Goal: Task Accomplishment & Management: Manage account settings

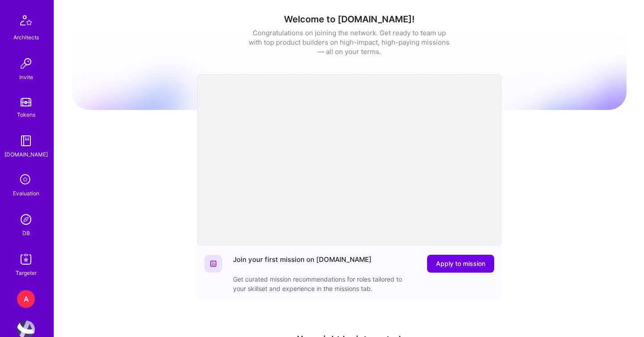
scroll to position [264, 0]
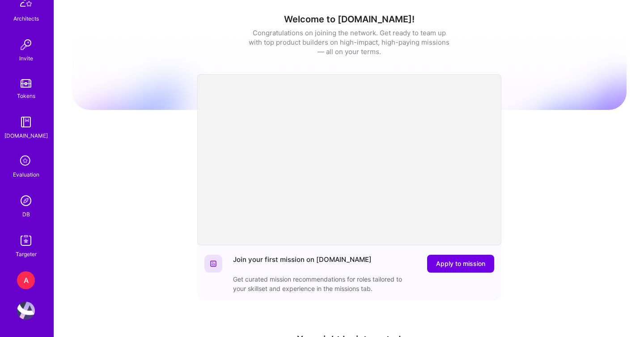
click at [26, 205] on img at bounding box center [26, 201] width 18 height 18
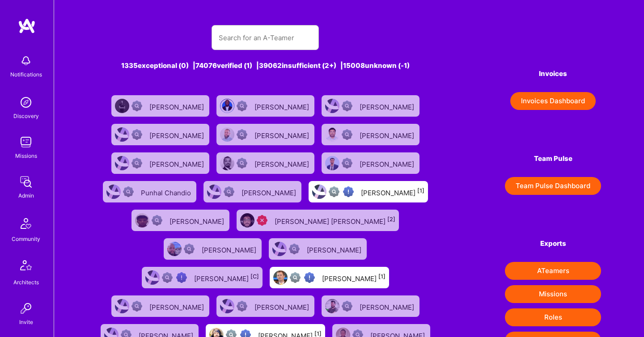
scroll to position [264, 0]
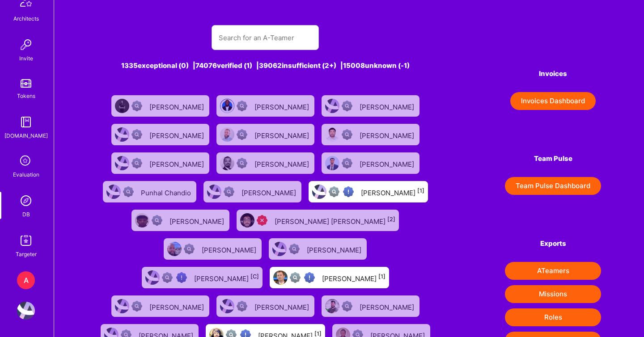
click at [26, 279] on div "A" at bounding box center [26, 281] width 18 height 18
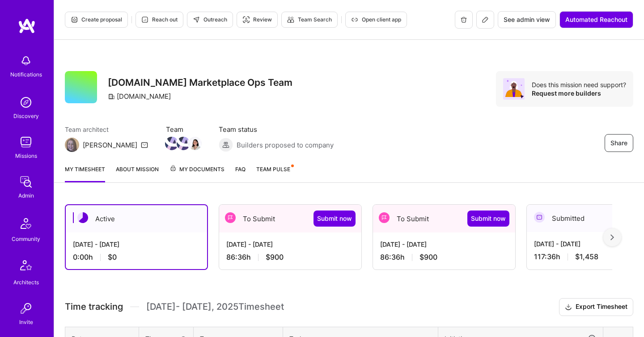
click at [273, 255] on span "$900" at bounding box center [275, 257] width 18 height 9
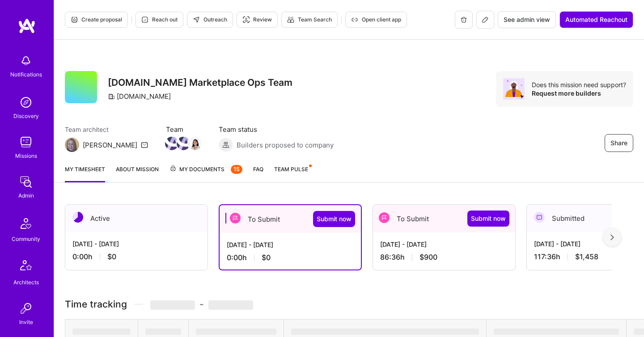
click at [398, 253] on div "86:36 h $900" at bounding box center [444, 257] width 128 height 9
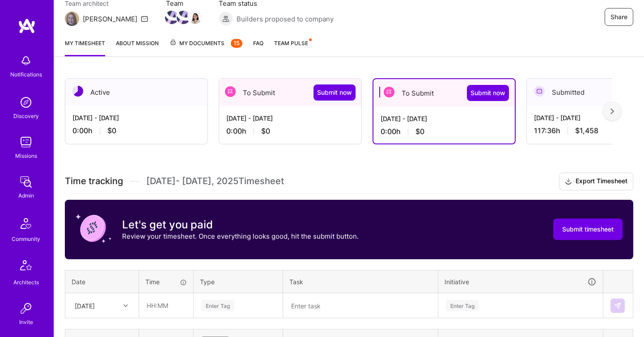
scroll to position [213, 0]
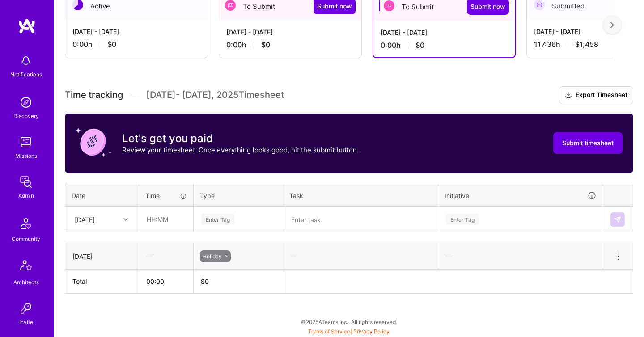
click at [129, 224] on div at bounding box center [127, 220] width 14 height 12
click at [160, 220] on input "text" at bounding box center [166, 220] width 53 height 24
type input "04:00"
click at [213, 225] on div "Enter Tag" at bounding box center [238, 219] width 88 height 23
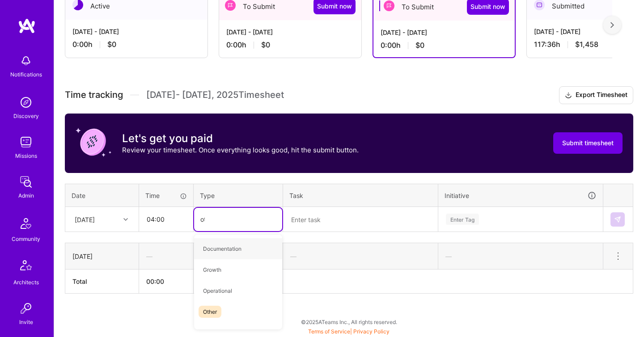
type input "oth"
click at [228, 243] on div "Other" at bounding box center [238, 249] width 88 height 21
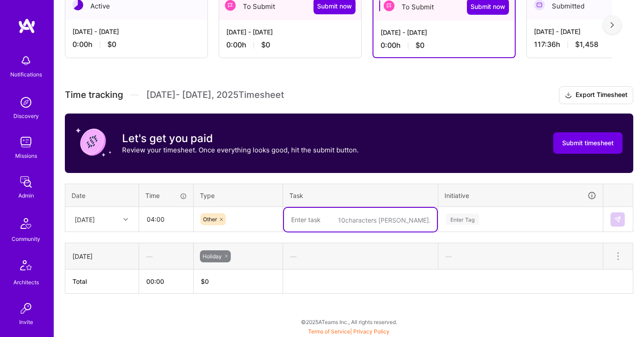
click at [297, 225] on textarea at bounding box center [360, 220] width 153 height 24
type textarea "AR, Finance"
click at [455, 216] on div "Enter Tag" at bounding box center [521, 219] width 164 height 23
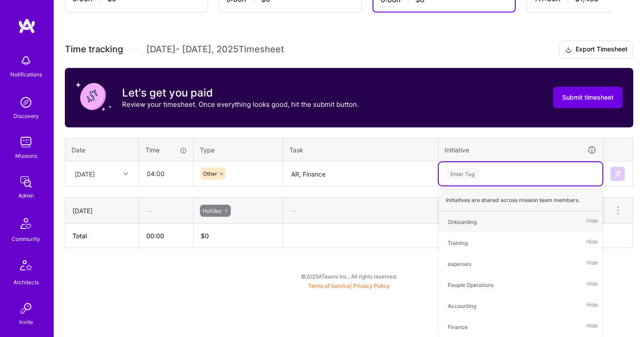
type input "f"
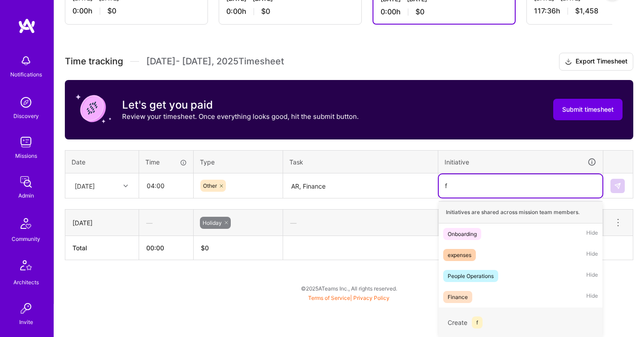
click at [473, 299] on div "Finance Hide" at bounding box center [521, 297] width 164 height 21
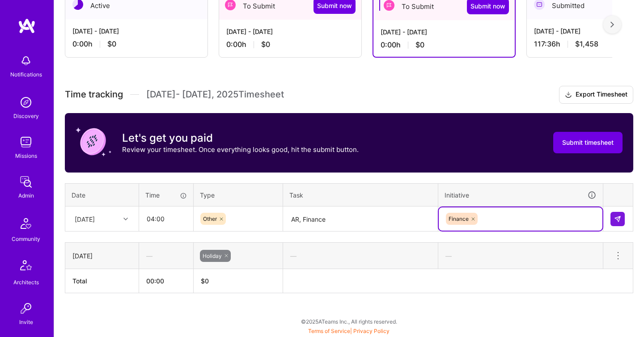
scroll to position [213, 0]
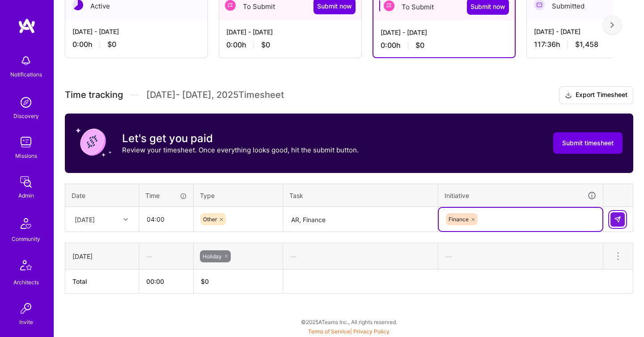
click at [618, 220] on img at bounding box center [617, 219] width 7 height 7
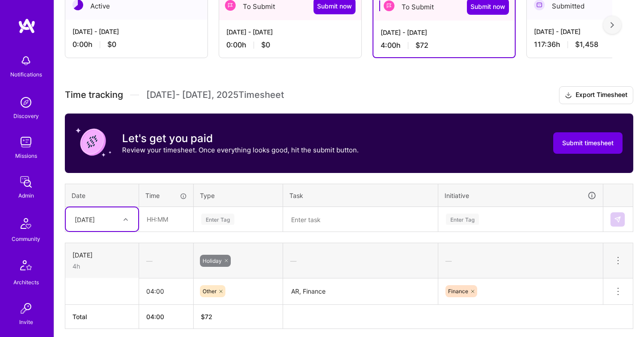
click at [123, 222] on div "Select is focused ,type to refine list, press Down to open the menu, [DATE]" at bounding box center [102, 220] width 72 height 24
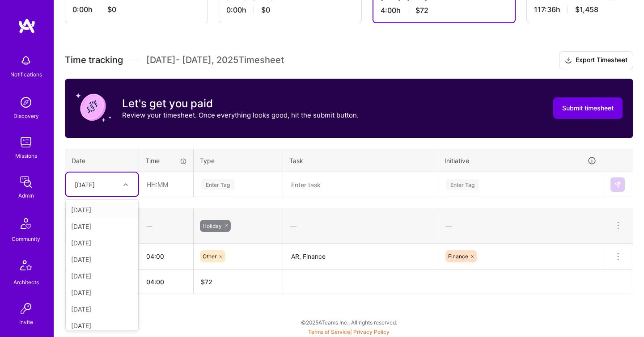
click at [112, 209] on div "[DATE]" at bounding box center [102, 210] width 72 height 17
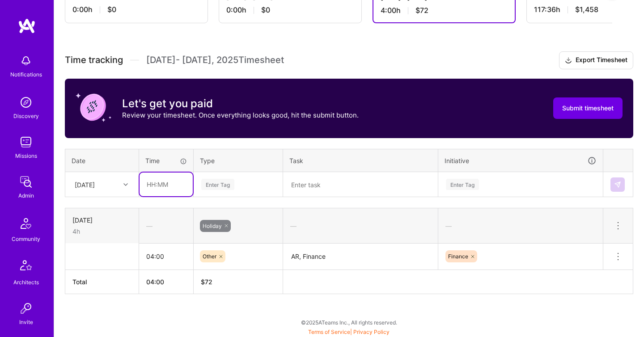
click at [162, 186] on input "text" at bounding box center [166, 185] width 53 height 24
click at [239, 210] on td "Holiday" at bounding box center [239, 226] width 90 height 35
click at [226, 228] on icon at bounding box center [226, 225] width 5 height 5
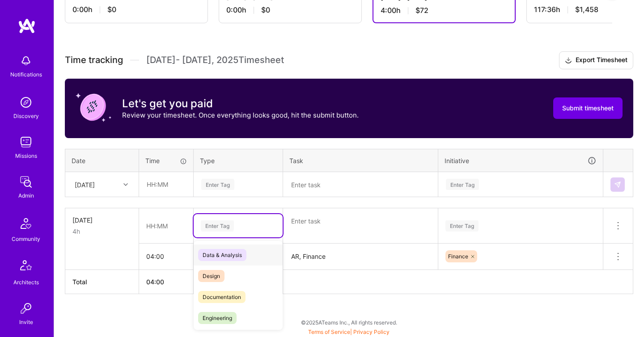
scroll to position [248, 0]
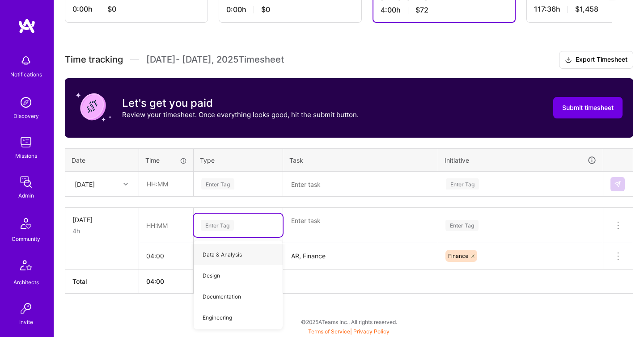
click at [331, 222] on textarea at bounding box center [360, 226] width 153 height 34
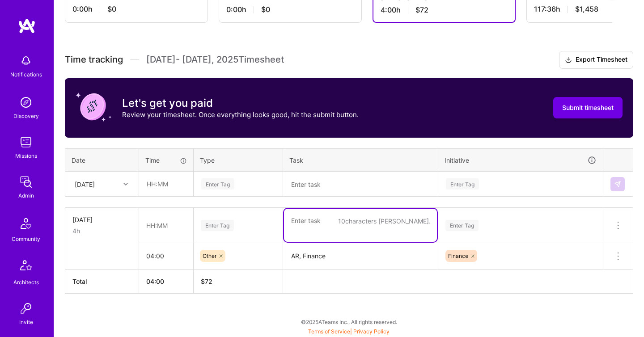
click at [277, 293] on table "[DATE] 4h Enter Tag 10 characters min. Enter Tag Delete row 04:00 Other AR, Fin…" at bounding box center [349, 251] width 569 height 86
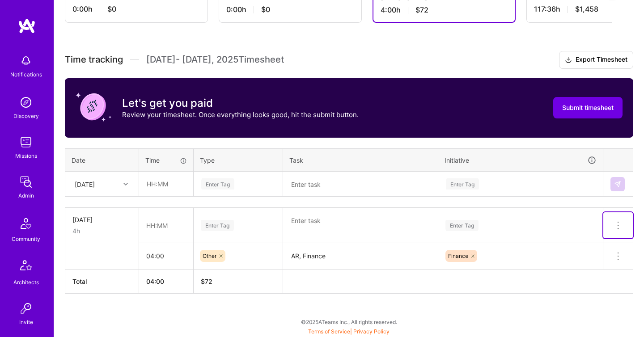
click at [622, 226] on icon at bounding box center [618, 225] width 11 height 11
click at [605, 235] on button "Delete row" at bounding box center [596, 241] width 47 height 22
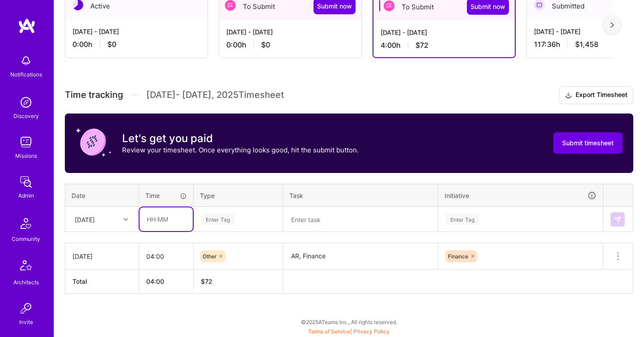
click at [172, 217] on input "text" at bounding box center [166, 220] width 53 height 24
type input "04:00"
click at [227, 227] on div "Enter Tag" at bounding box center [238, 219] width 88 height 23
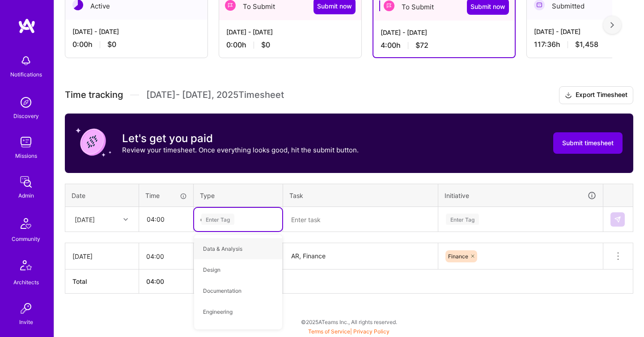
type input "oth"
click at [251, 252] on div "Other" at bounding box center [238, 249] width 88 height 21
click at [331, 256] on textarea "AR, Finance" at bounding box center [360, 256] width 153 height 25
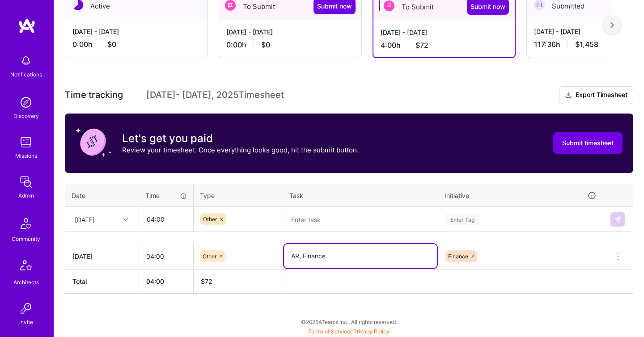
click at [324, 256] on textarea "AR, Finance" at bounding box center [360, 256] width 153 height 24
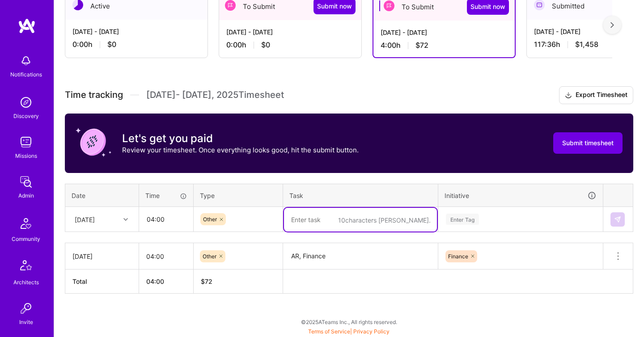
click at [310, 222] on textarea at bounding box center [360, 220] width 153 height 24
paste textarea "Finance"
type textarea "Finance"
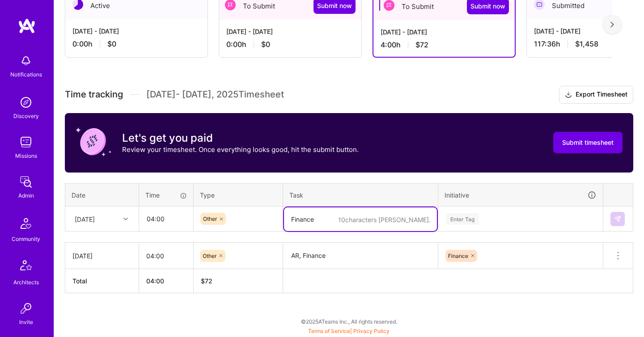
click at [452, 221] on div "Enter Tag" at bounding box center [521, 219] width 164 height 23
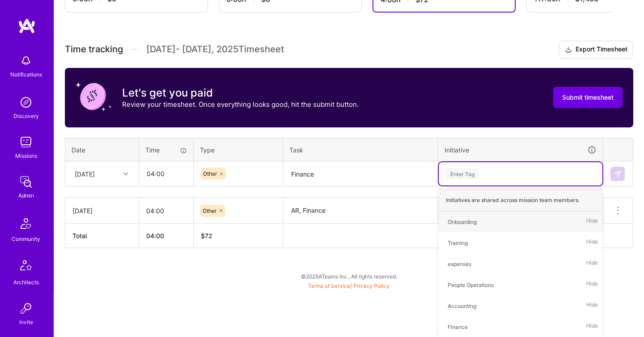
type input "f"
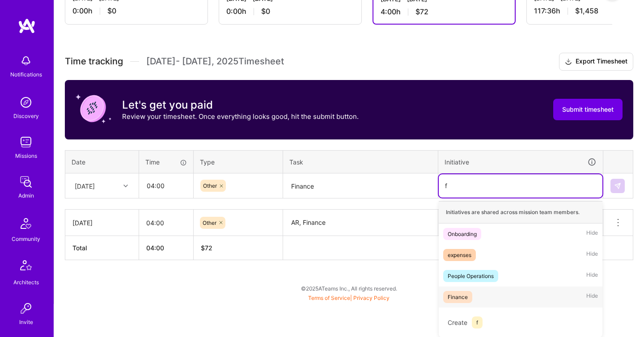
click at [465, 293] on div "Finance" at bounding box center [458, 297] width 20 height 9
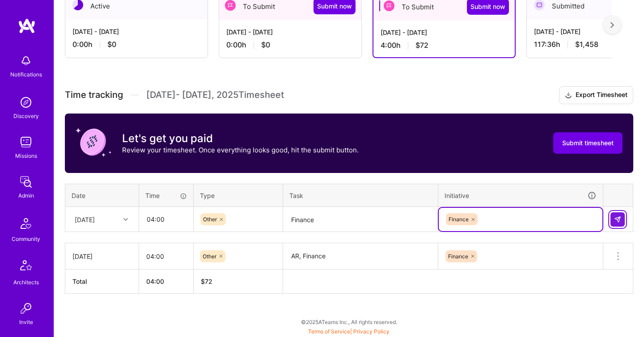
click at [616, 216] on img at bounding box center [617, 219] width 7 height 7
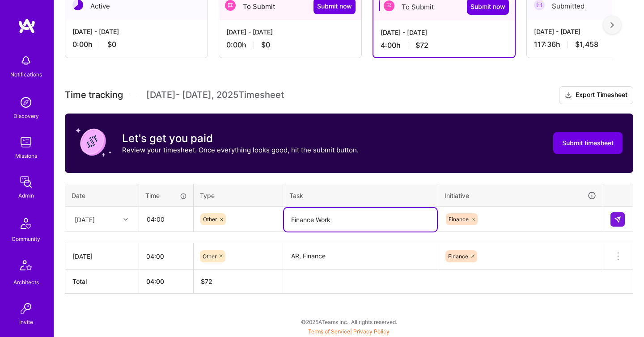
drag, startPoint x: 343, startPoint y: 223, endPoint x: 238, endPoint y: 209, distance: 106.1
click at [239, 210] on tr "[DATE] 04:00 Other Finance Work Finance" at bounding box center [349, 219] width 568 height 25
type textarea "Finance Work"
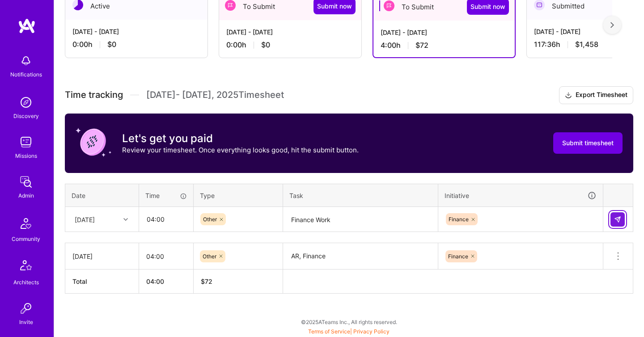
click at [623, 220] on button at bounding box center [618, 220] width 14 height 14
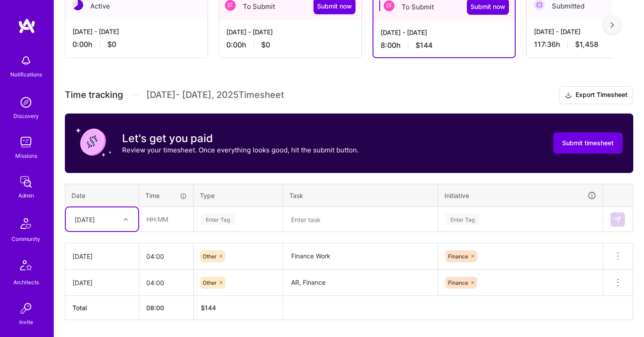
scroll to position [239, 0]
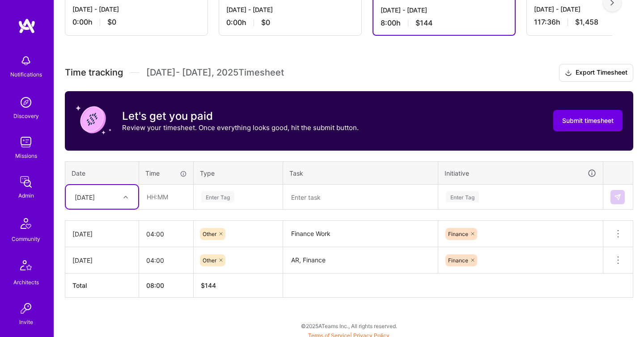
click at [123, 209] on div "option [DATE], selected. Select is focused ,type to refine list, press Down to …" at bounding box center [102, 197] width 72 height 24
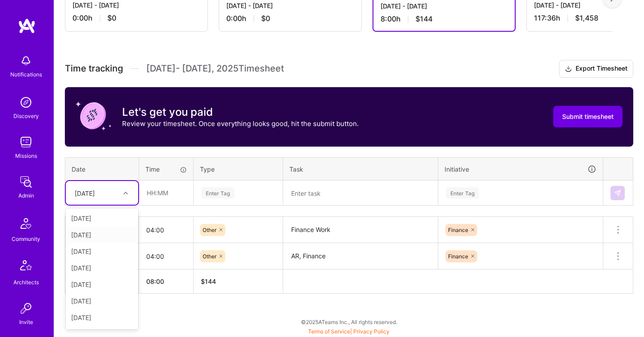
click at [115, 235] on div "[DATE]" at bounding box center [102, 235] width 72 height 17
click at [167, 198] on input "text" at bounding box center [166, 193] width 53 height 24
type input "04:00"
click at [223, 191] on div "Enter Tag" at bounding box center [217, 193] width 33 height 14
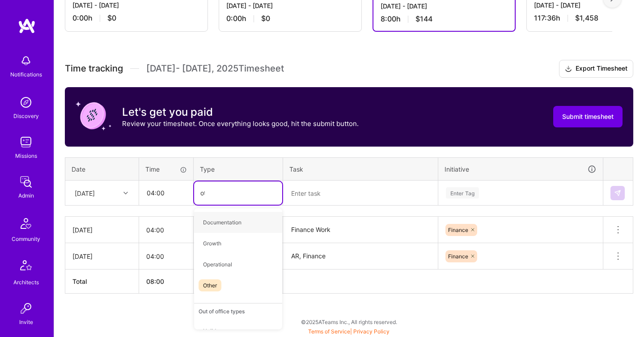
type input "oth"
click at [244, 215] on div "Other" at bounding box center [238, 222] width 88 height 21
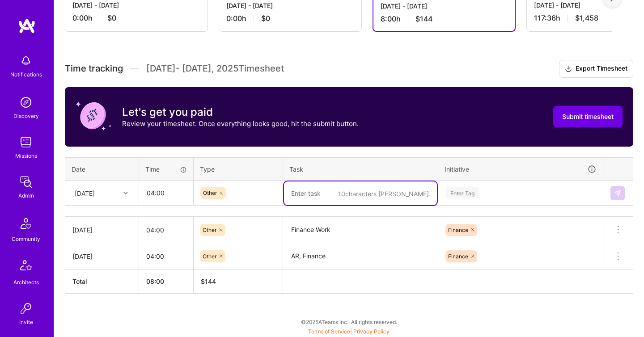
click at [312, 196] on textarea at bounding box center [360, 194] width 153 height 24
paste textarea "Finance Work"
type textarea "Finance Work"
click at [497, 194] on div "Enter Tag" at bounding box center [521, 193] width 164 height 23
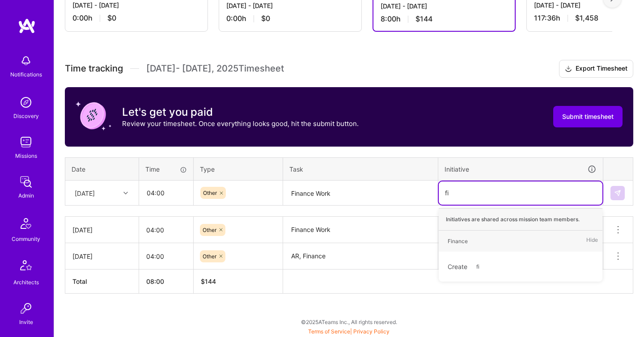
type input "fin"
click at [516, 234] on div "Finance Hide" at bounding box center [521, 241] width 164 height 21
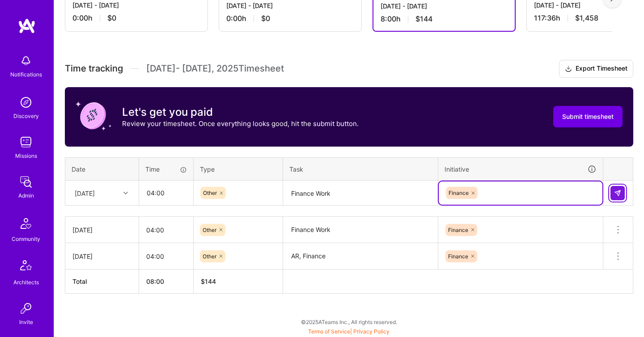
click at [618, 191] on img at bounding box center [617, 193] width 7 height 7
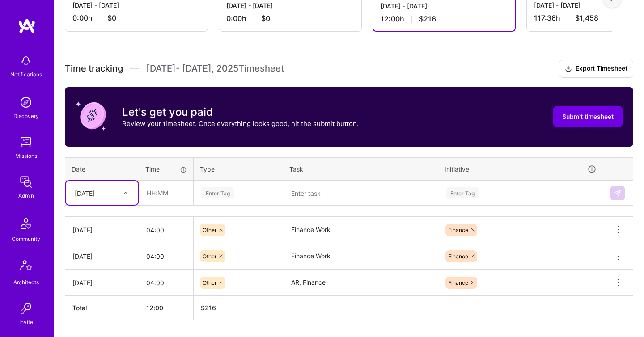
click at [115, 193] on div "[DATE]" at bounding box center [95, 193] width 50 height 15
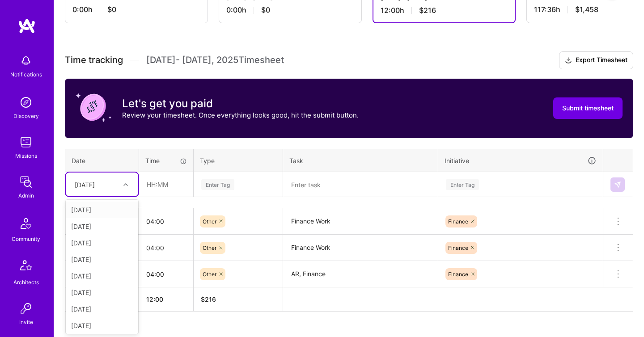
scroll to position [247, 0]
click at [108, 244] on div "[DATE]" at bounding box center [102, 243] width 72 height 17
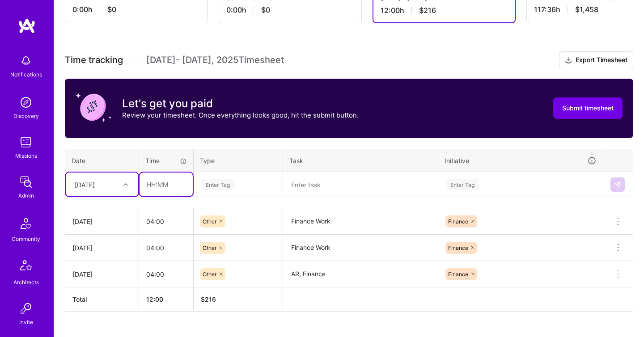
click at [169, 190] on input "text" at bounding box center [166, 185] width 53 height 24
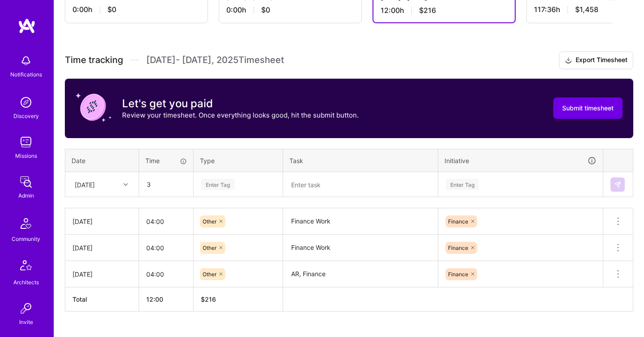
type input "03:00"
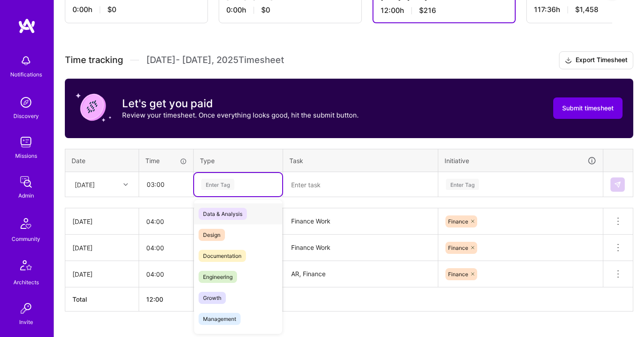
click at [217, 185] on div "Enter Tag" at bounding box center [217, 185] width 33 height 14
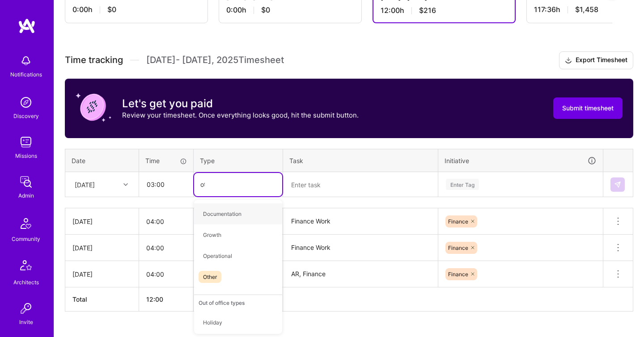
type input "oth"
click at [233, 210] on div "Other" at bounding box center [238, 214] width 88 height 21
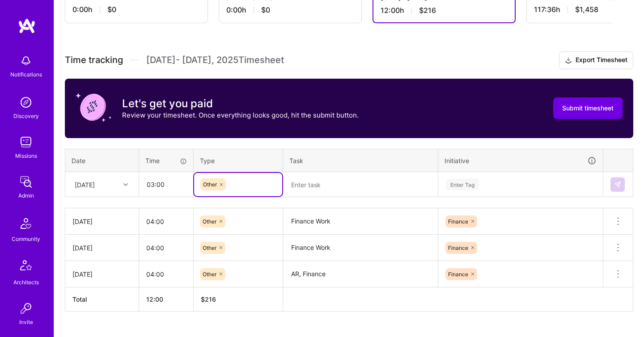
click at [312, 185] on textarea at bounding box center [360, 185] width 153 height 24
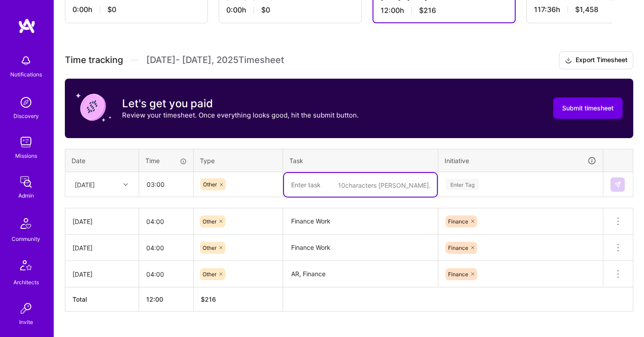
paste textarea "Finance Work"
type textarea "Finance Work"
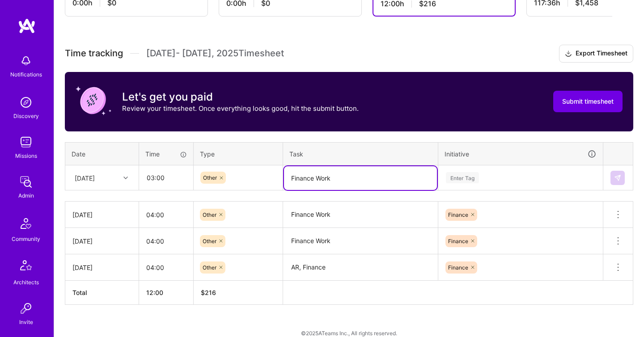
click at [464, 181] on div "Enter Tag" at bounding box center [521, 177] width 164 height 23
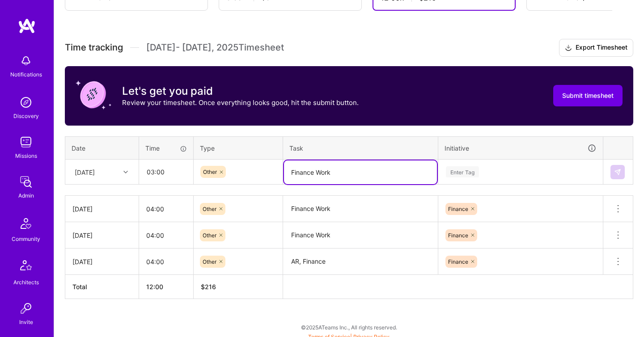
scroll to position [262, 0]
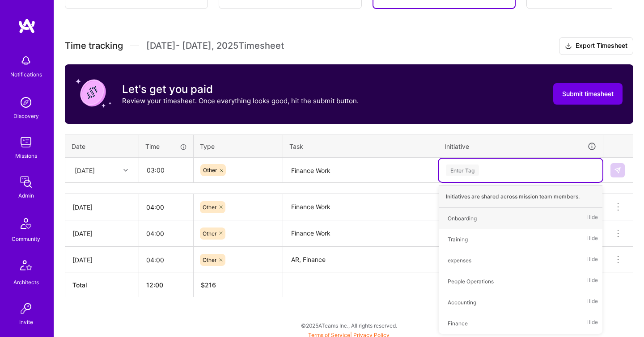
type input "F"
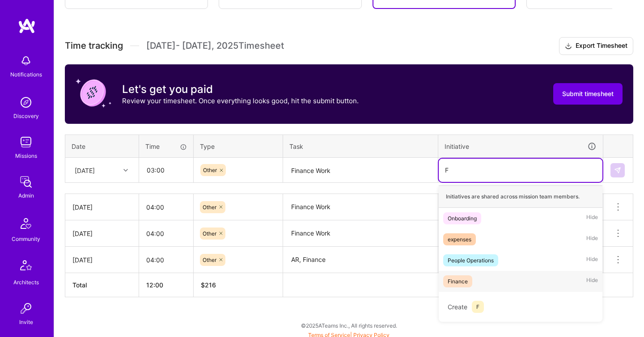
click at [474, 286] on div "Finance Hide" at bounding box center [521, 281] width 164 height 21
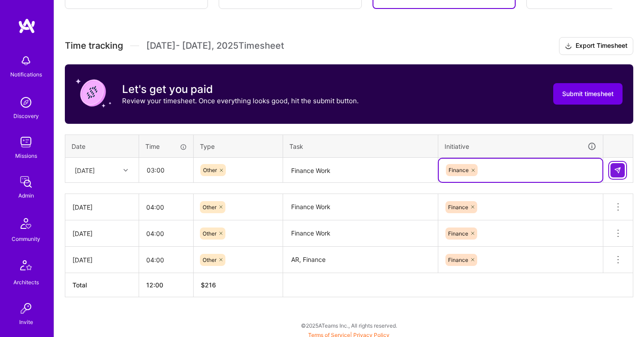
click at [622, 164] on button at bounding box center [618, 170] width 14 height 14
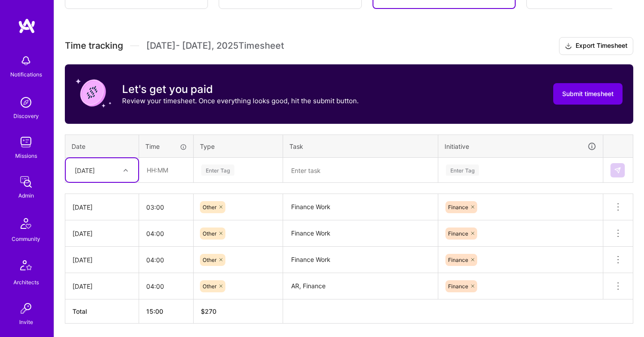
click at [136, 163] on div "[DATE]" at bounding box center [102, 170] width 72 height 24
click at [111, 243] on div "[DATE]" at bounding box center [102, 245] width 72 height 17
click at [160, 171] on input "text" at bounding box center [166, 170] width 53 height 24
type input "03:00"
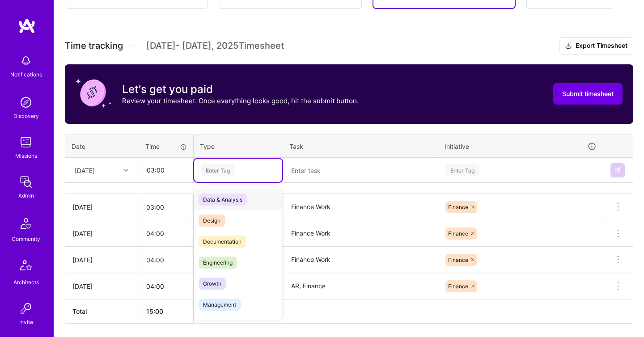
click at [224, 174] on div "Enter Tag" at bounding box center [217, 170] width 33 height 14
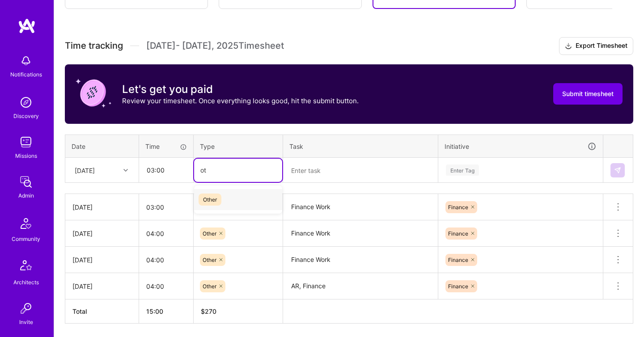
type input "oth"
click at [243, 202] on div "Other" at bounding box center [238, 199] width 88 height 21
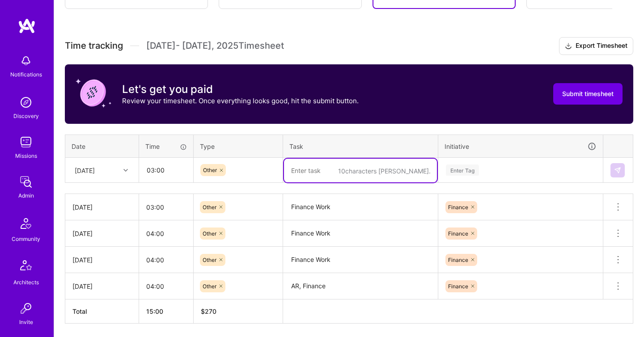
click at [314, 171] on textarea at bounding box center [360, 171] width 153 height 24
paste textarea "Finance Work"
type textarea "Finance Work"
click at [504, 171] on div "Enter Tag" at bounding box center [520, 170] width 151 height 11
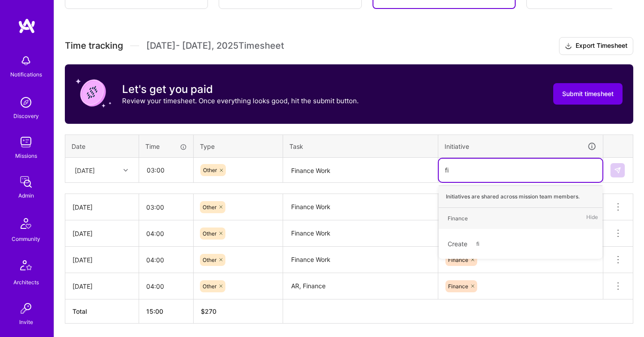
type input "fin"
click at [520, 219] on div "Finance Hide" at bounding box center [521, 218] width 164 height 21
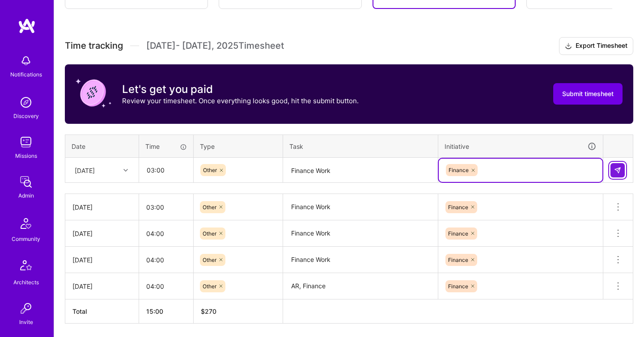
click at [615, 169] on img at bounding box center [617, 170] width 7 height 7
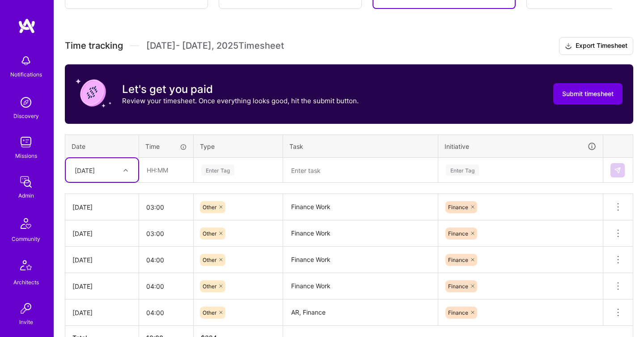
click at [123, 169] on div at bounding box center [127, 171] width 14 height 12
click at [111, 216] on div "[DATE]" at bounding box center [102, 213] width 72 height 17
click at [174, 162] on input "text" at bounding box center [166, 170] width 53 height 24
type input "04:00"
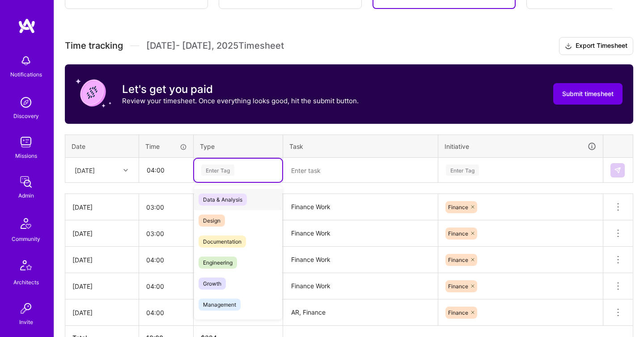
click at [221, 168] on div "Enter Tag" at bounding box center [217, 170] width 33 height 14
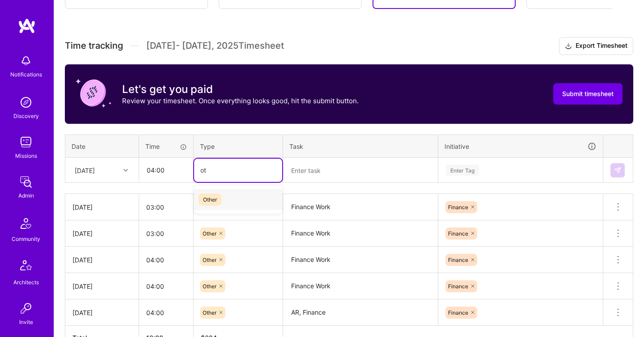
type input "oth"
click at [233, 202] on div "Other" at bounding box center [238, 199] width 88 height 21
click at [320, 167] on textarea at bounding box center [360, 171] width 153 height 24
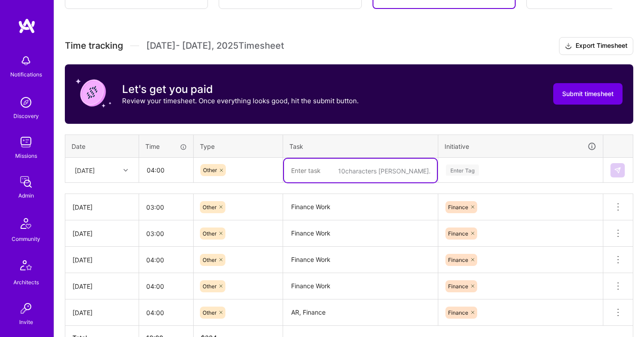
paste textarea "Finance Work"
type textarea "Finance Work"
click at [474, 163] on div "Enter Tag" at bounding box center [521, 170] width 164 height 23
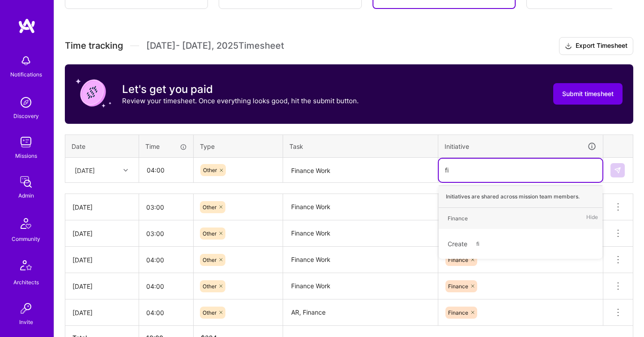
type input "fin"
click at [497, 213] on div "Finance Hide" at bounding box center [521, 218] width 164 height 21
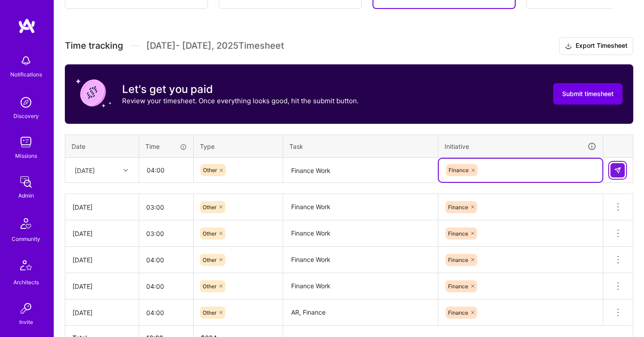
click at [618, 168] on img at bounding box center [617, 170] width 7 height 7
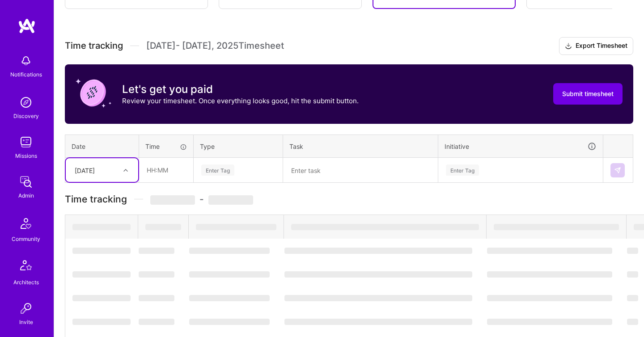
click at [124, 173] on div at bounding box center [127, 171] width 14 height 12
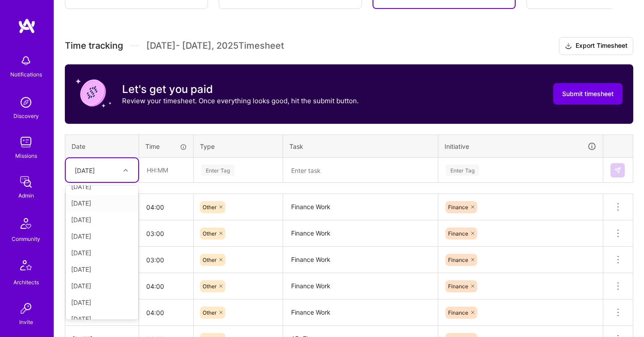
scroll to position [42, 0]
click at [104, 264] on div "[DATE]" at bounding box center [102, 269] width 72 height 17
click at [173, 174] on input "text" at bounding box center [166, 170] width 53 height 24
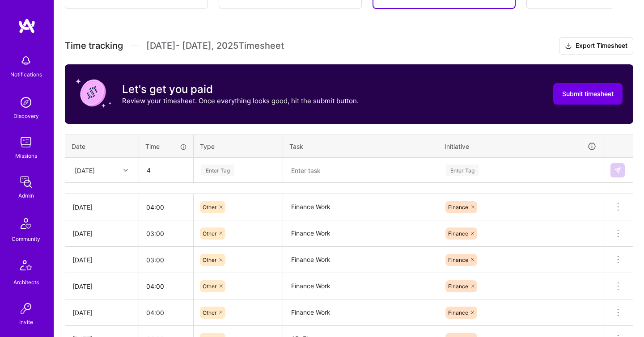
type input "04:00"
click at [213, 174] on div "Enter Tag" at bounding box center [217, 170] width 33 height 14
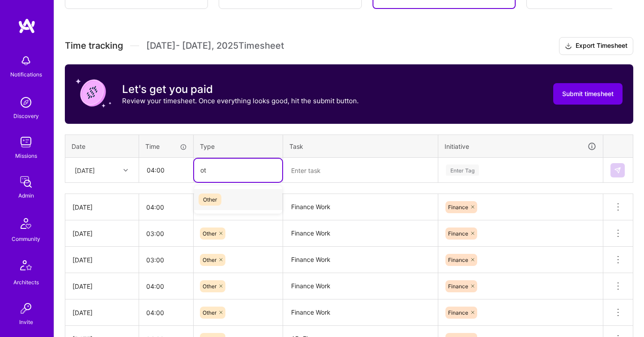
type input "oth"
click at [230, 200] on div "Other" at bounding box center [238, 199] width 88 height 21
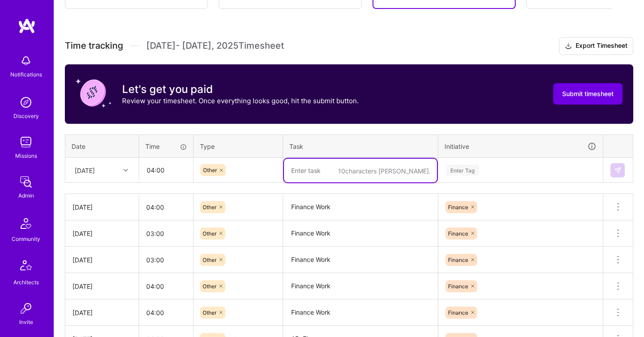
click at [308, 164] on textarea at bounding box center [360, 171] width 153 height 24
paste textarea "Finance Work"
type textarea "Finance Work"
click at [477, 173] on div "Enter Tag" at bounding box center [462, 170] width 33 height 14
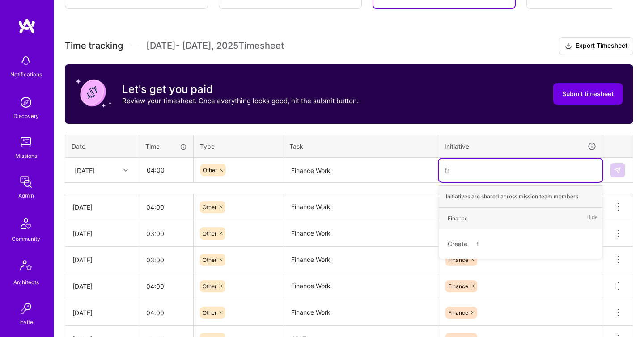
type input "fin"
click at [503, 217] on div "Finance Hide" at bounding box center [521, 218] width 164 height 21
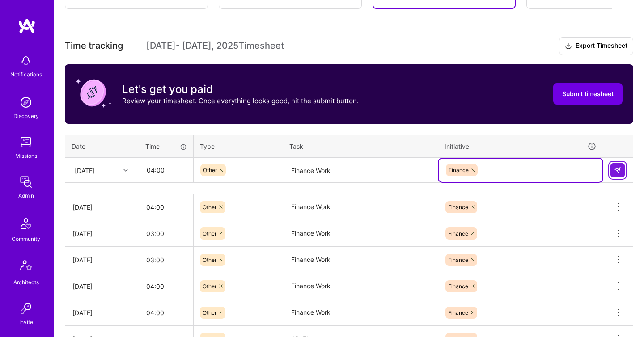
click at [614, 170] on img at bounding box center [617, 170] width 7 height 7
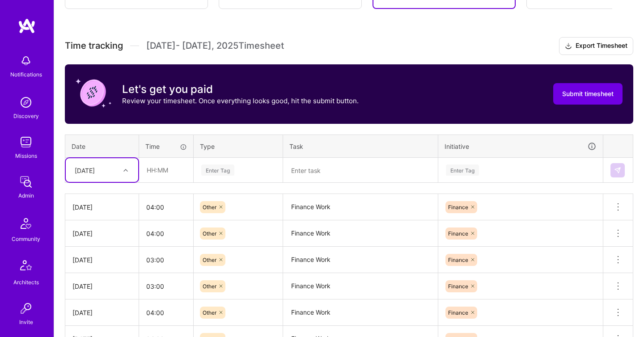
click at [116, 175] on div "[DATE]" at bounding box center [95, 170] width 50 height 15
click at [102, 228] on div "[DATE]" at bounding box center [102, 235] width 72 height 17
click at [153, 188] on div "Time tracking [DATE] - [DATE] Timesheet Export Timesheet Let's get you paid Rev…" at bounding box center [349, 220] width 569 height 366
click at [158, 170] on input "text" at bounding box center [166, 170] width 53 height 24
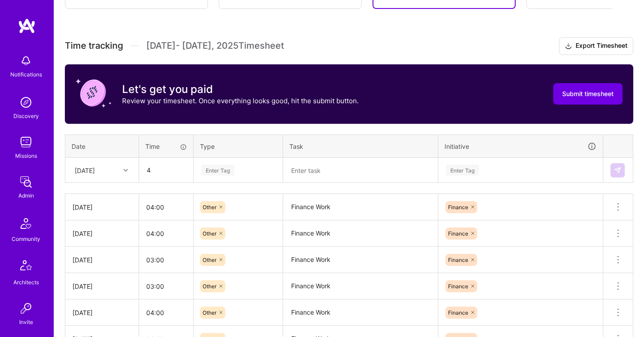
type input "04:00"
click at [204, 170] on div "Enter Tag" at bounding box center [217, 170] width 33 height 14
type input "p"
type input "\"
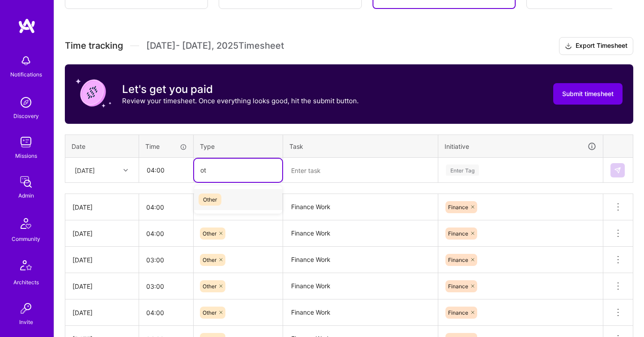
type input "oth"
click at [224, 195] on div "Other" at bounding box center [238, 199] width 88 height 21
click at [295, 170] on textarea at bounding box center [360, 171] width 153 height 24
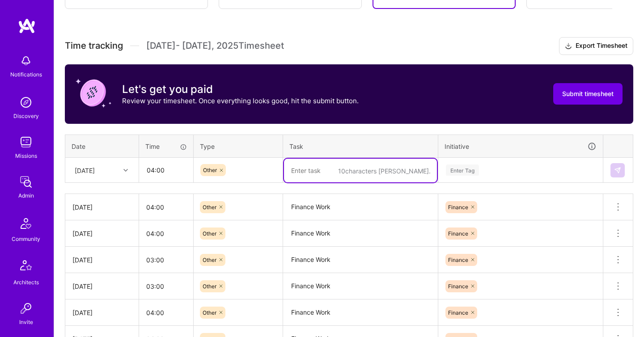
paste textarea "Finance Work"
type textarea "Finance Work"
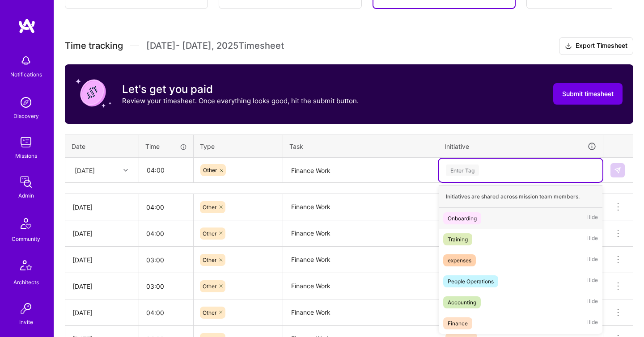
click at [481, 175] on div "Enter Tag" at bounding box center [520, 170] width 151 height 11
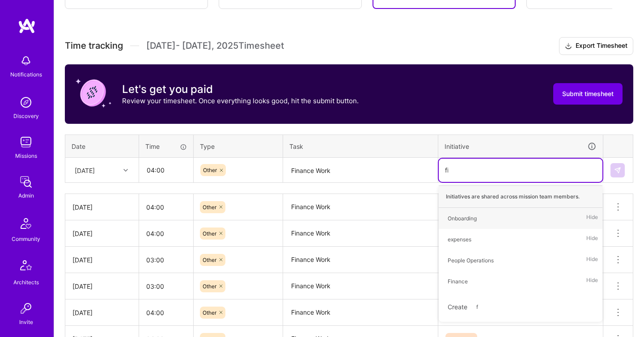
type input "fin"
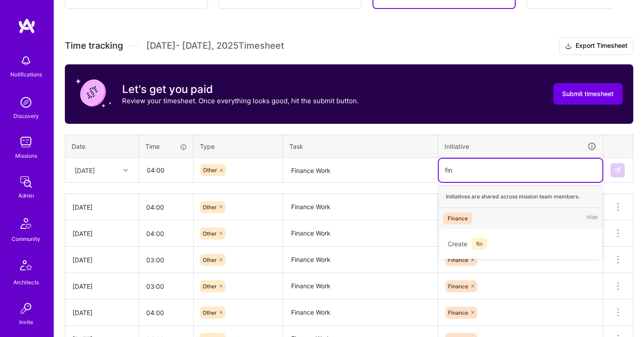
click at [507, 224] on div "Finance Hide" at bounding box center [521, 218] width 164 height 21
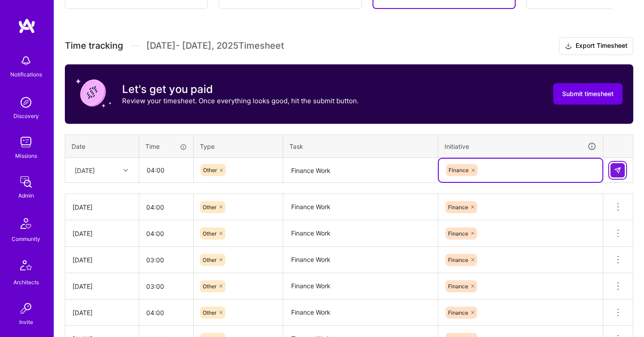
click at [617, 173] on img at bounding box center [617, 170] width 7 height 7
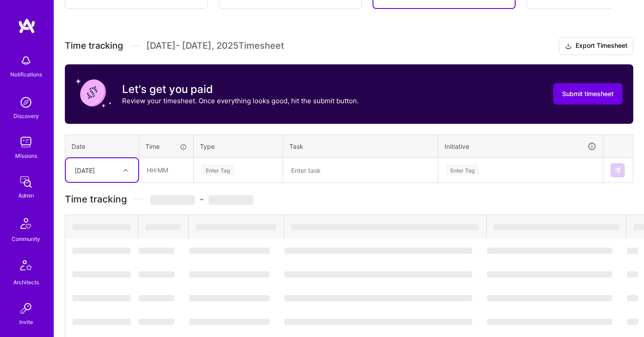
click at [113, 183] on div "Time tracking [DATE] - [DATE] Timesheet Export Timesheet Let's get you paid Rev…" at bounding box center [349, 256] width 569 height 439
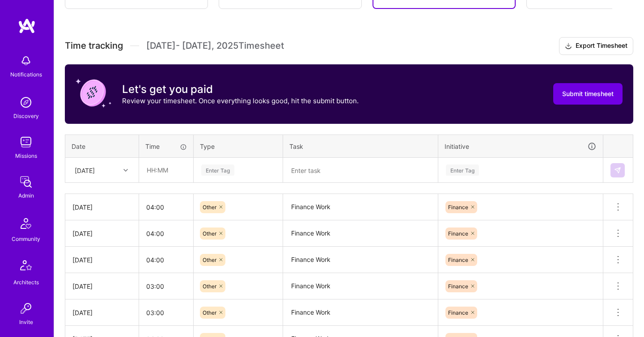
click at [95, 173] on div "[DATE]" at bounding box center [85, 170] width 20 height 9
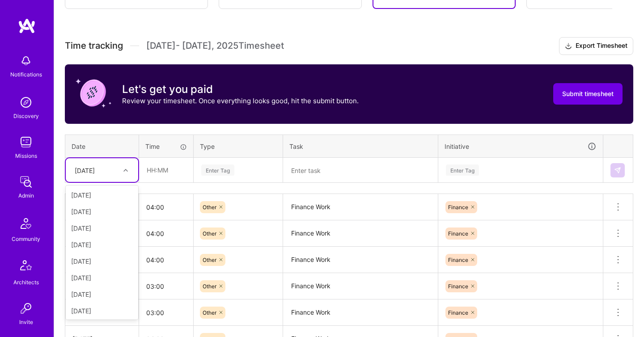
scroll to position [87, 0]
click at [105, 260] on div "[DATE]" at bounding box center [102, 257] width 72 height 17
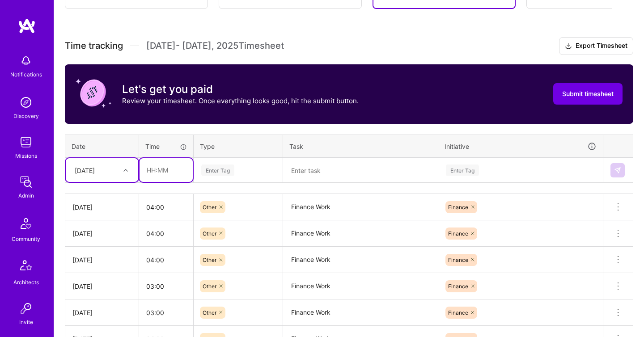
click at [167, 178] on input "text" at bounding box center [166, 170] width 53 height 24
click at [167, 178] on input "4" at bounding box center [166, 170] width 53 height 24
type input "04:00"
click at [230, 170] on div "Enter Tag" at bounding box center [217, 170] width 33 height 14
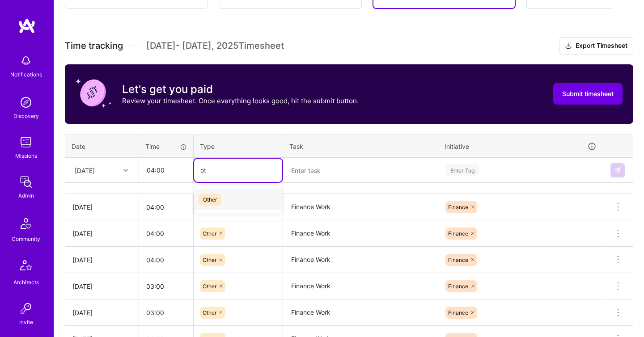
type input "oth"
click at [242, 200] on div "Other" at bounding box center [238, 199] width 88 height 21
click at [299, 181] on textarea at bounding box center [360, 171] width 153 height 24
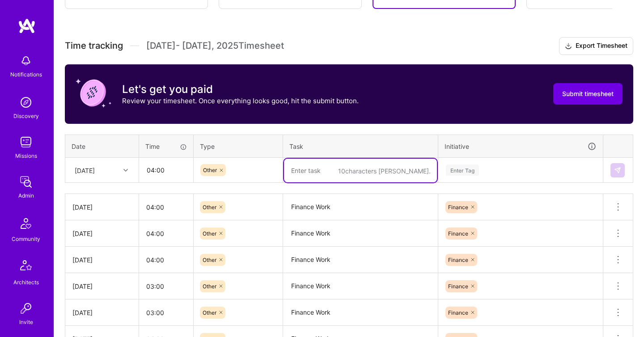
paste textarea "Finance Work"
type textarea "Finance Work"
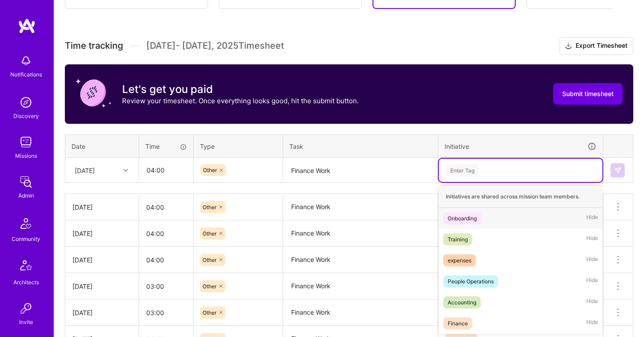
click at [479, 171] on div "Enter Tag" at bounding box center [520, 170] width 151 height 11
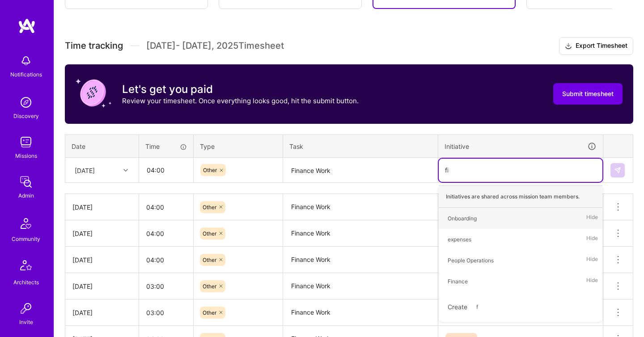
type input "fin"
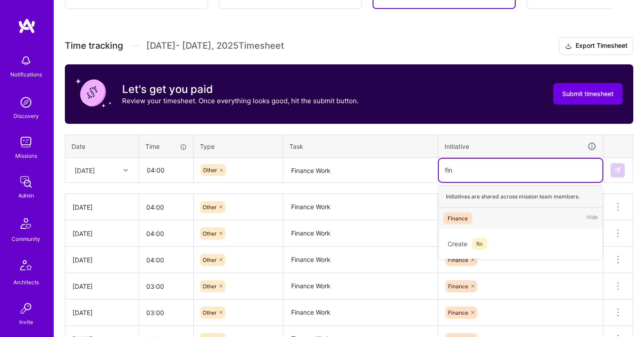
click at [495, 216] on div "Finance Hide" at bounding box center [521, 218] width 164 height 21
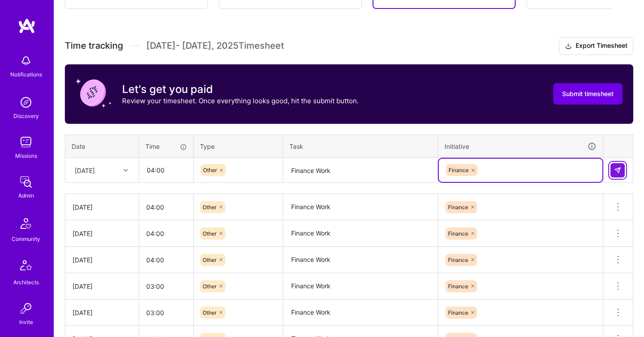
click at [614, 171] on img at bounding box center [617, 170] width 7 height 7
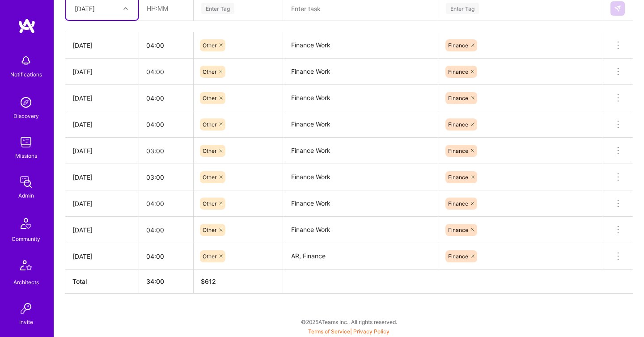
scroll to position [390, 0]
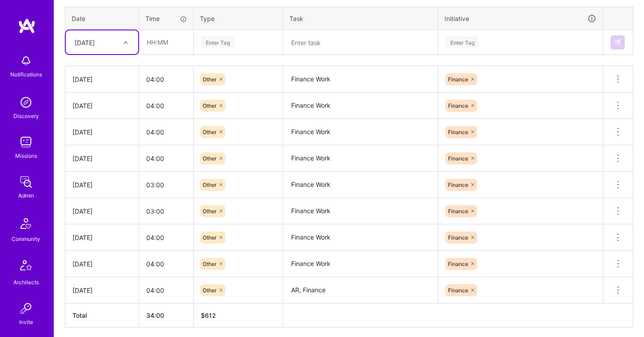
click at [116, 39] on div "[DATE]" at bounding box center [95, 42] width 50 height 15
click at [100, 134] on div "[DATE]" at bounding box center [102, 132] width 72 height 17
click at [167, 50] on input "text" at bounding box center [166, 42] width 53 height 24
type input "02:00"
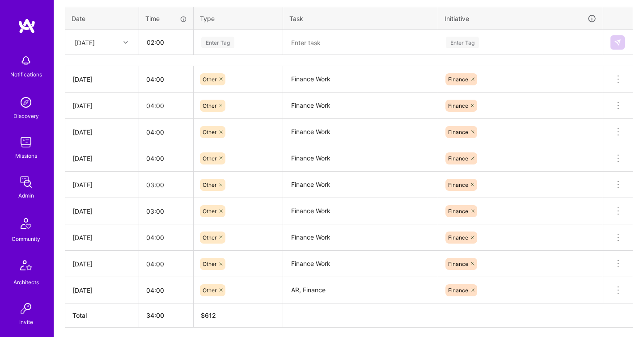
click at [235, 43] on div "Enter Tag" at bounding box center [238, 42] width 76 height 11
type input "oth"
click at [248, 66] on div "Other" at bounding box center [238, 71] width 88 height 21
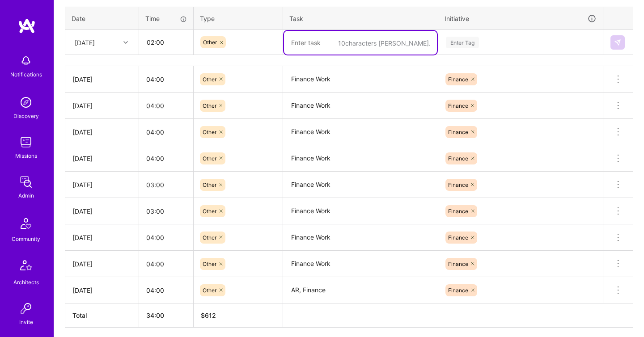
click at [312, 43] on textarea at bounding box center [360, 43] width 153 height 24
paste textarea "Finance Work"
type textarea "Finance Work"
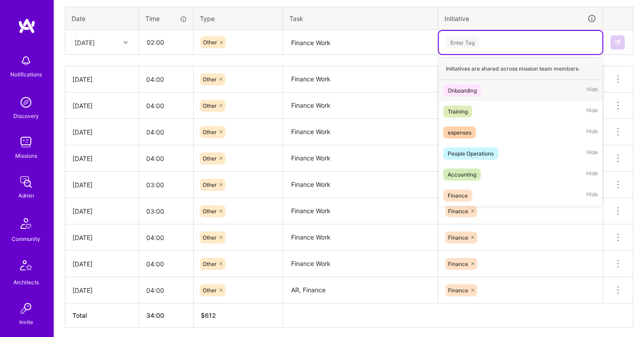
click at [450, 49] on div "Enter Tag" at bounding box center [521, 42] width 164 height 23
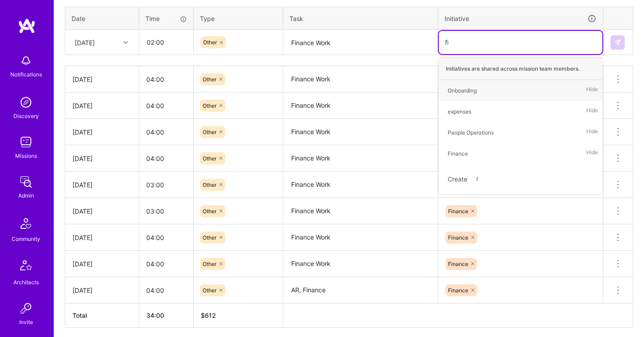
type input "fin"
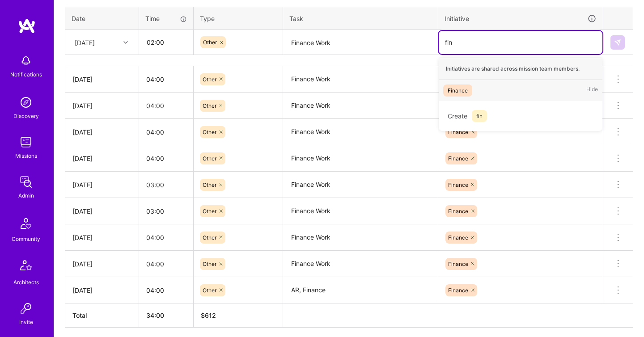
click at [470, 86] on span "Finance" at bounding box center [457, 91] width 29 height 12
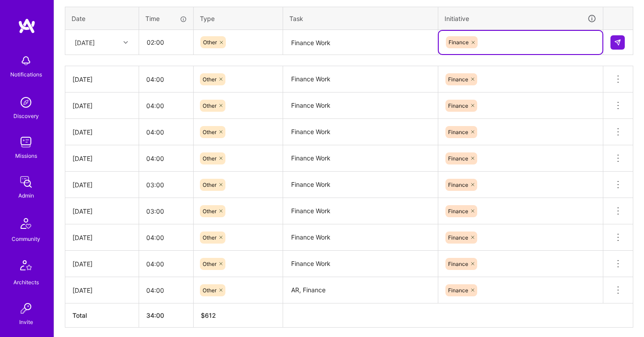
click at [625, 43] on div at bounding box center [618, 42] width 15 height 14
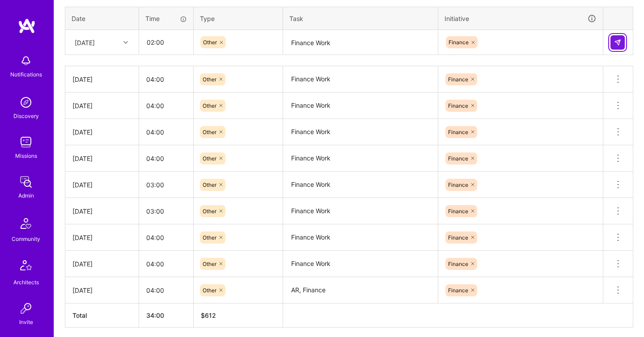
click at [622, 42] on button at bounding box center [618, 42] width 14 height 14
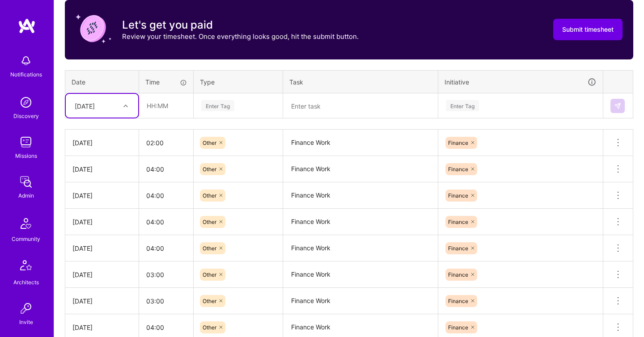
scroll to position [316, 0]
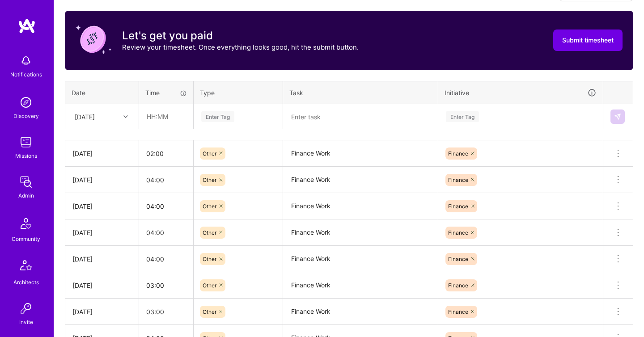
click at [110, 95] on th "Date" at bounding box center [102, 92] width 74 height 23
click at [111, 113] on div "[DATE]" at bounding box center [95, 116] width 50 height 15
click at [108, 142] on div "[DATE]" at bounding box center [102, 142] width 72 height 17
click at [225, 111] on div "Enter Tag" at bounding box center [217, 117] width 33 height 14
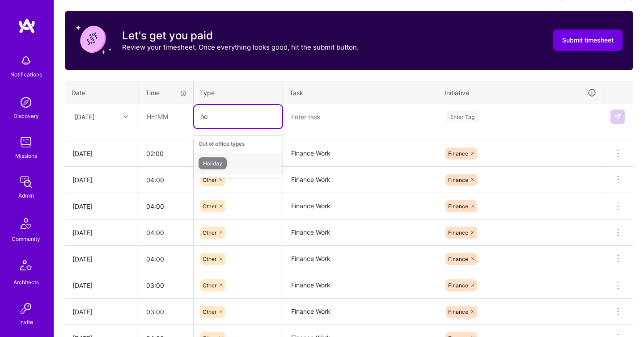
type input "hol"
click at [242, 158] on div "Holiday" at bounding box center [238, 163] width 88 height 21
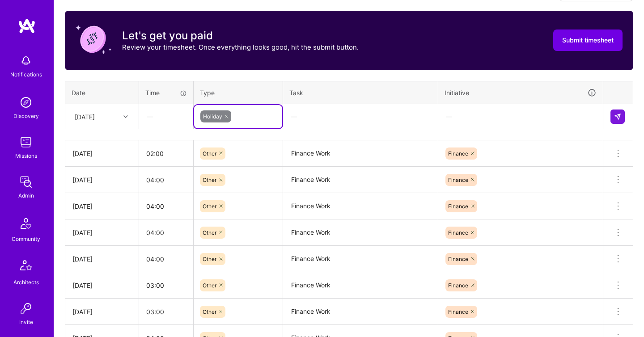
click at [609, 115] on td at bounding box center [619, 116] width 30 height 25
click at [613, 115] on button at bounding box center [618, 117] width 14 height 14
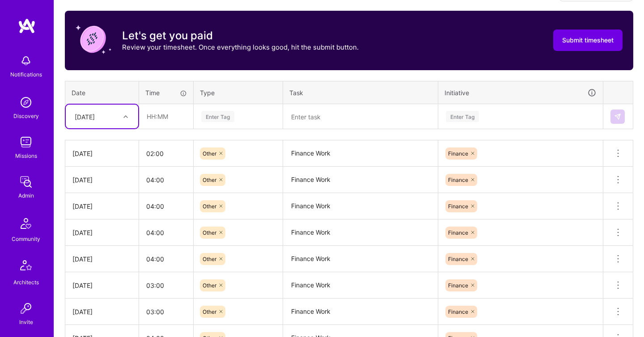
scroll to position [486, 0]
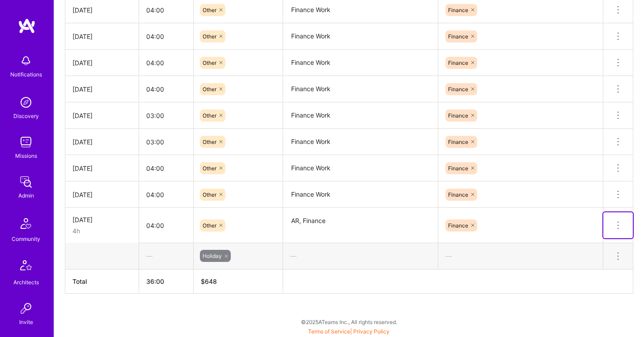
click at [618, 225] on icon at bounding box center [618, 225] width 1 height 1
click at [606, 239] on button "Delete row" at bounding box center [596, 241] width 47 height 22
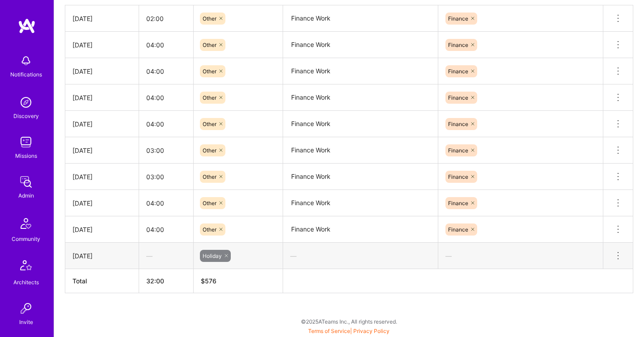
scroll to position [450, 0]
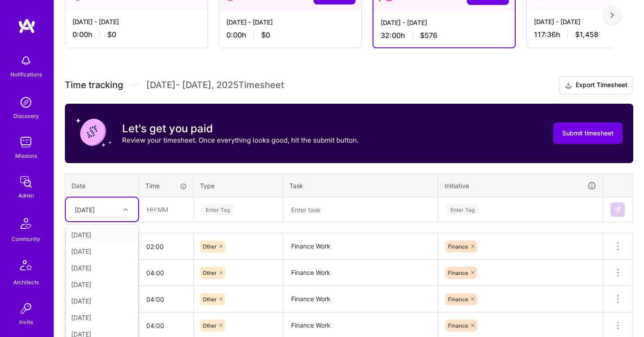
click at [119, 212] on div "option [DATE], selected. option [DATE] focused, 2 of 15. 14 results available. …" at bounding box center [102, 210] width 72 height 24
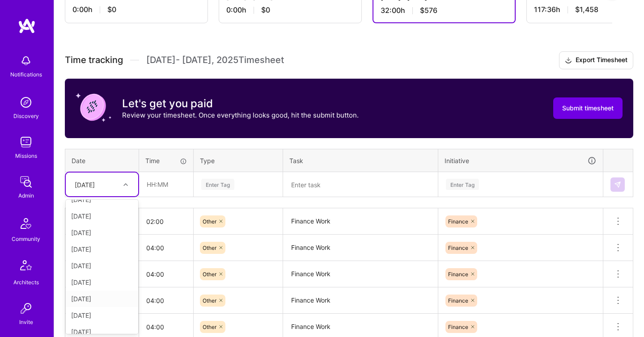
scroll to position [101, 0]
click at [99, 271] on div "[DATE]" at bounding box center [102, 274] width 72 height 17
click at [120, 192] on div "[DATE]" at bounding box center [102, 185] width 72 height 24
click at [99, 321] on div "[DATE]" at bounding box center [102, 324] width 72 height 17
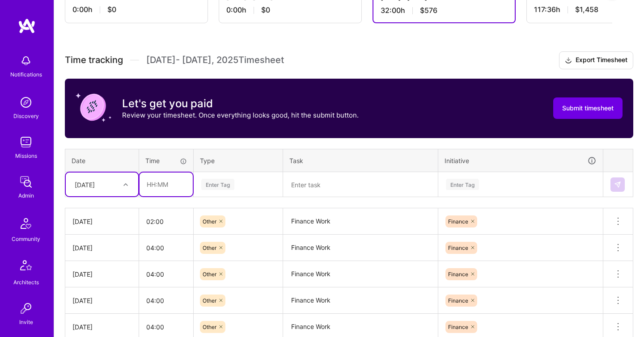
click at [167, 192] on input "text" at bounding box center [166, 185] width 53 height 24
type input "04:00"
click at [226, 184] on div "Enter Tag" at bounding box center [217, 185] width 33 height 14
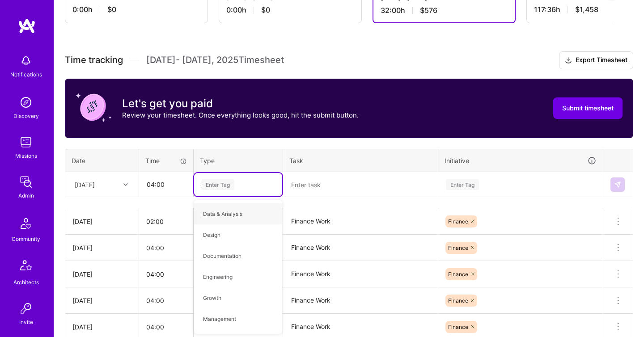
type input "oth"
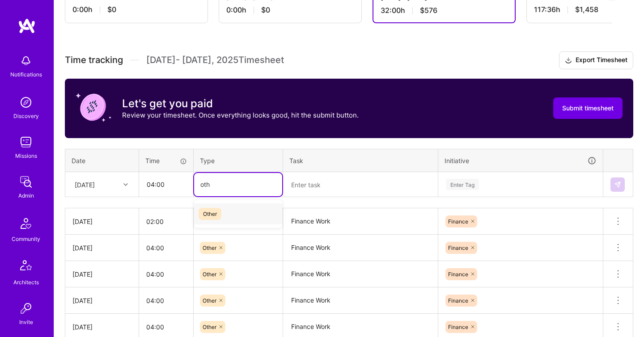
click at [244, 211] on div "Other" at bounding box center [238, 214] width 88 height 21
click at [342, 184] on textarea at bounding box center [360, 184] width 153 height 23
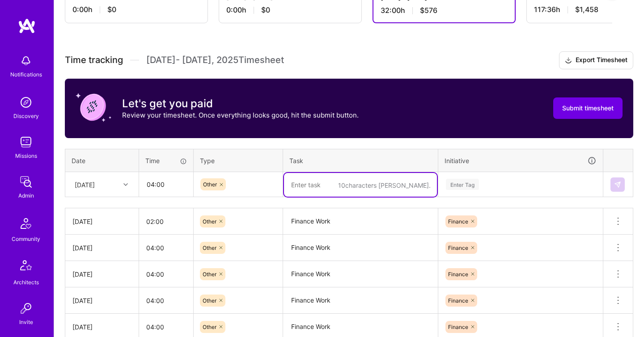
paste textarea "Finance Work"
type textarea "Finance Work"
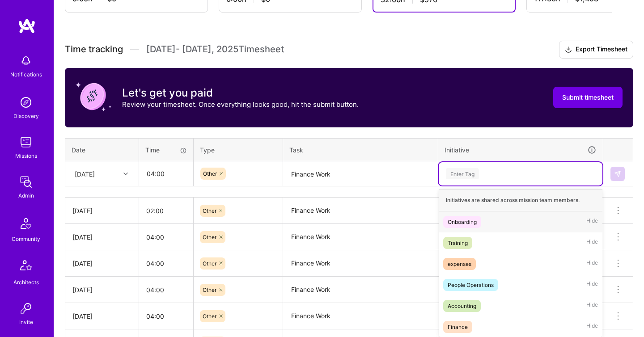
click at [484, 182] on div "Enter Tag" at bounding box center [521, 173] width 164 height 23
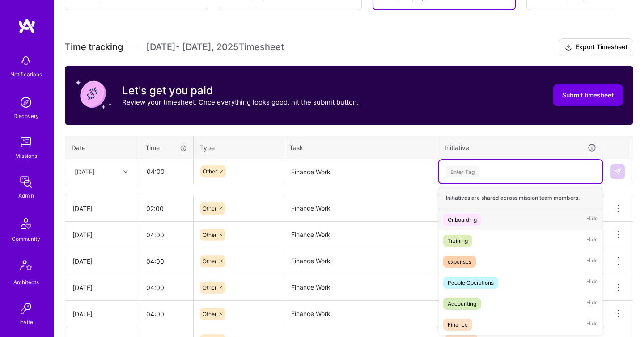
scroll to position [262, 0]
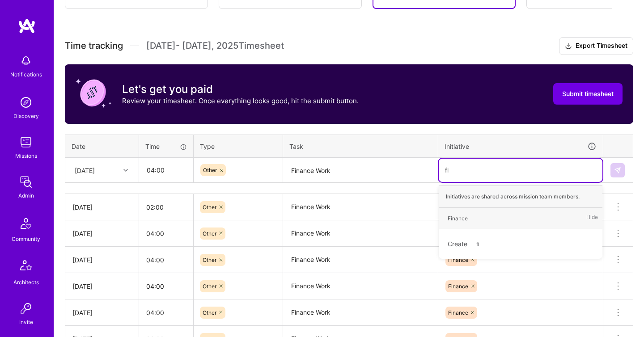
type input "fin"
click at [497, 215] on div "Finance Hide" at bounding box center [521, 218] width 164 height 21
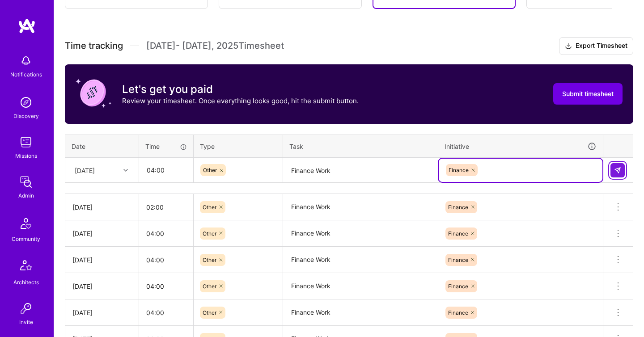
click at [623, 167] on button at bounding box center [618, 170] width 14 height 14
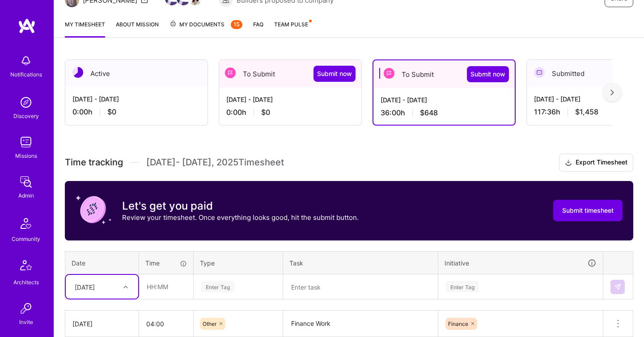
scroll to position [145, 0]
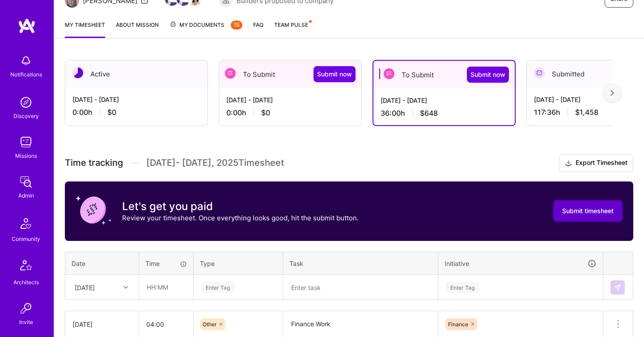
click at [614, 213] on button "Submit timesheet" at bounding box center [588, 210] width 69 height 21
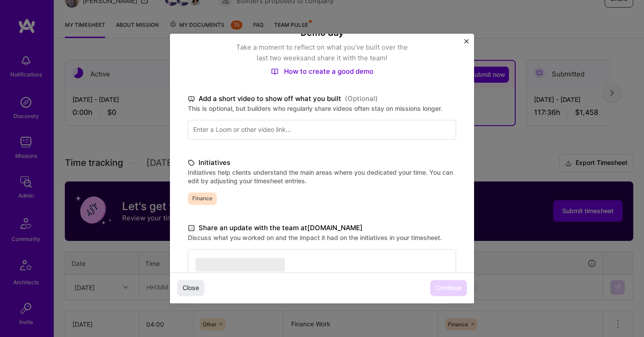
scroll to position [206, 0]
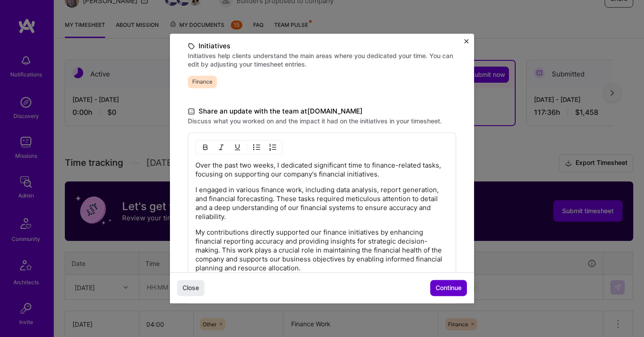
click at [442, 288] on span "Continue" at bounding box center [449, 288] width 26 height 9
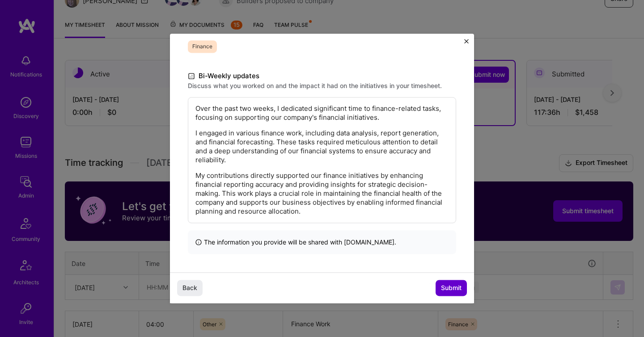
scroll to position [117, 0]
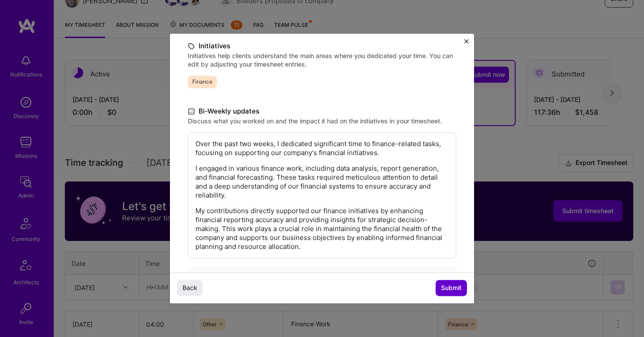
click at [442, 288] on span "Submit" at bounding box center [451, 288] width 21 height 9
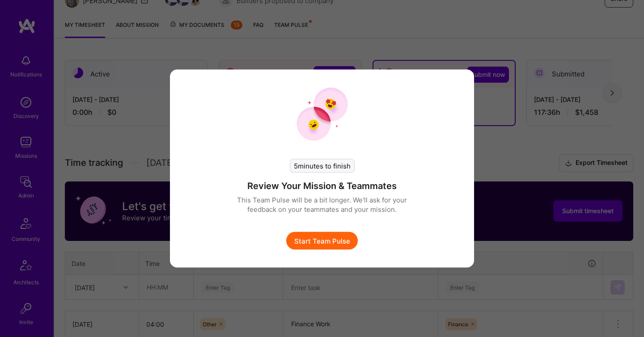
click at [338, 237] on button "Start Team Pulse" at bounding box center [322, 241] width 72 height 18
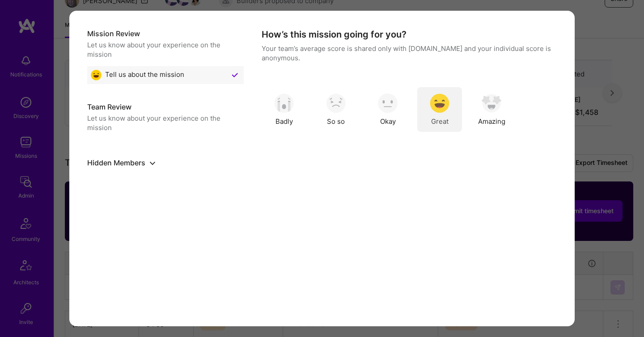
click at [435, 112] on img "modal" at bounding box center [440, 104] width 20 height 20
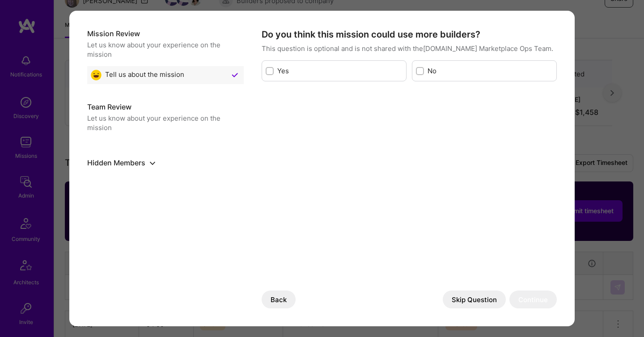
click at [452, 71] on label "No" at bounding box center [490, 70] width 125 height 9
click at [424, 71] on input "modal" at bounding box center [421, 71] width 6 height 6
checkbox input "true"
click at [520, 299] on button "Continue" at bounding box center [533, 300] width 47 height 18
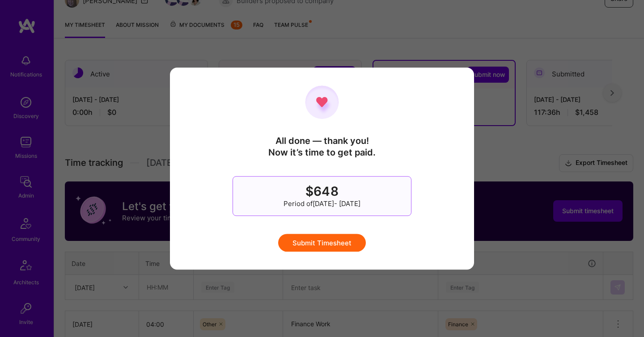
click at [331, 241] on button "Submit Timesheet" at bounding box center [322, 243] width 88 height 18
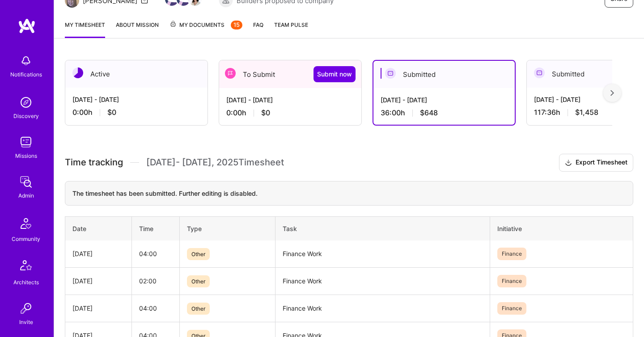
click at [319, 86] on div "To Submit Submit now" at bounding box center [290, 74] width 142 height 28
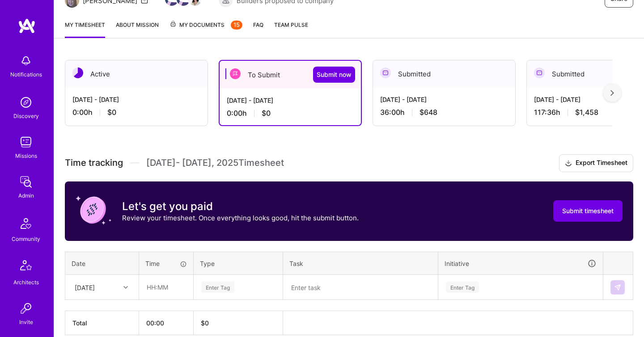
scroll to position [186, 0]
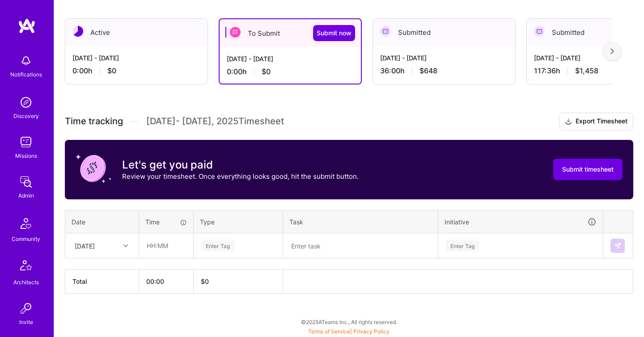
click at [95, 248] on div "[DATE]" at bounding box center [85, 245] width 20 height 9
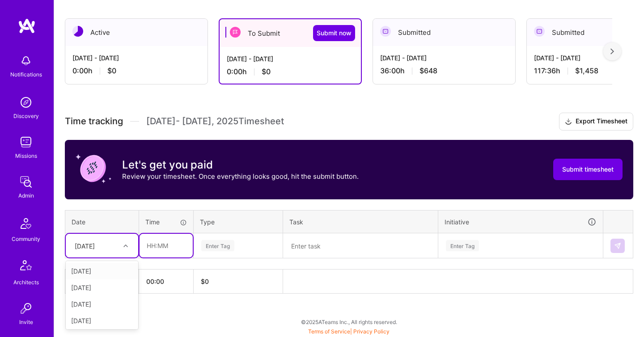
click at [152, 247] on input "text" at bounding box center [166, 246] width 53 height 24
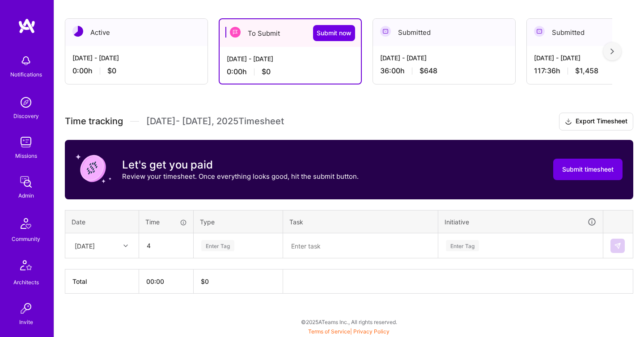
type input "04:00"
click at [213, 235] on div "Enter Tag" at bounding box center [238, 245] width 88 height 23
type input "oth"
click at [230, 270] on div "Other" at bounding box center [238, 275] width 88 height 21
click at [318, 250] on textarea at bounding box center [360, 245] width 153 height 23
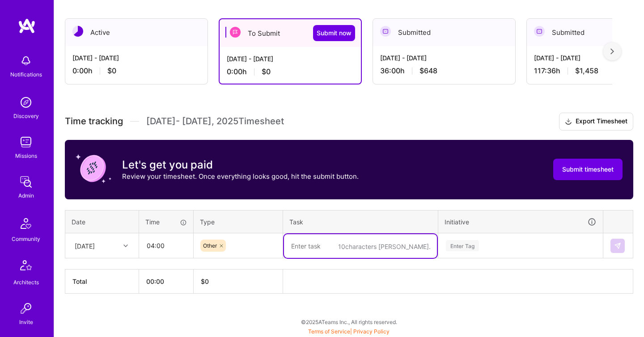
paste textarea "Finance Work"
type textarea "Finance Work"
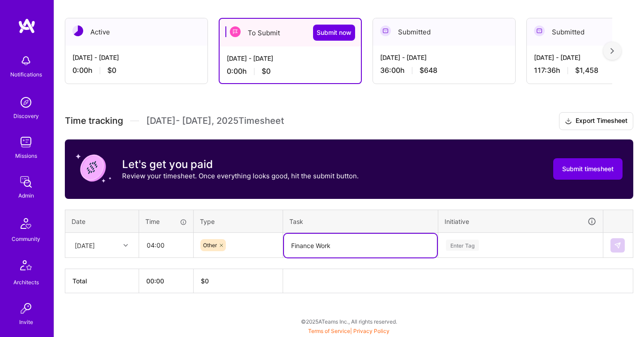
click at [465, 244] on div "Enter Tag" at bounding box center [521, 245] width 164 height 23
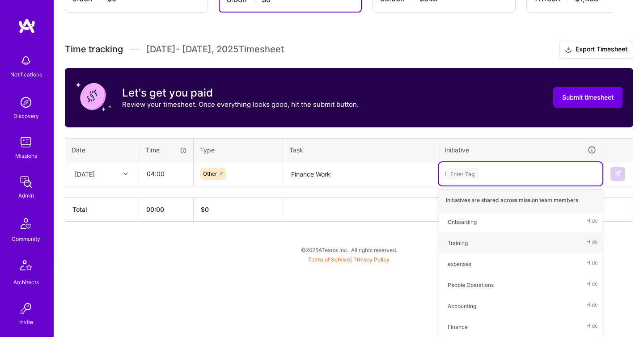
type input "fi"
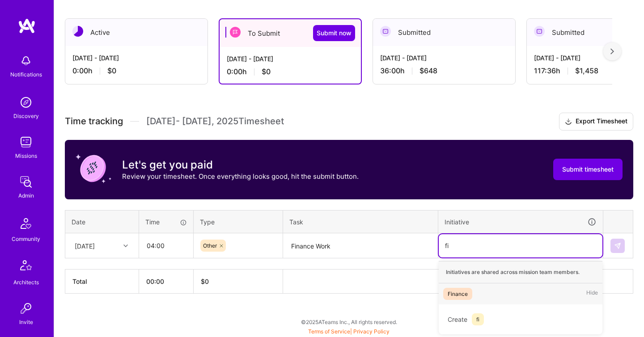
click at [492, 290] on div "Finance Hide" at bounding box center [521, 294] width 164 height 21
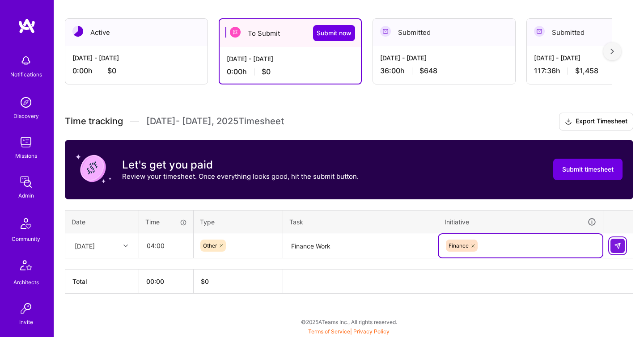
click at [616, 241] on button at bounding box center [618, 246] width 14 height 14
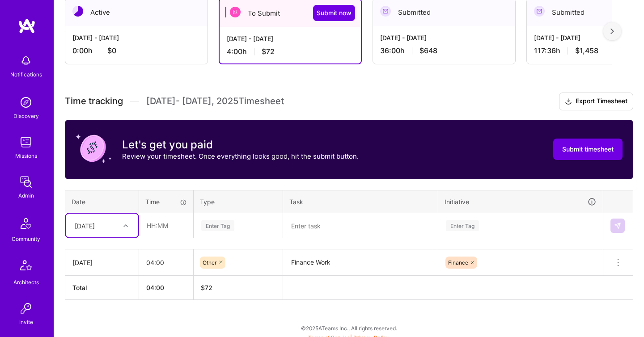
click at [116, 238] on div "Select is focused ,type to refine list, press Down to open the menu, [DATE]" at bounding box center [102, 226] width 72 height 24
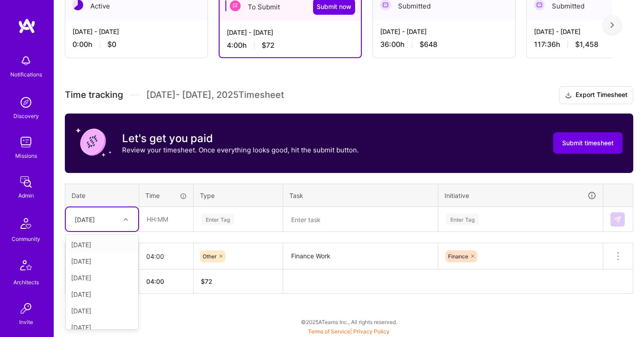
click at [110, 243] on div "[DATE]" at bounding box center [102, 245] width 72 height 17
click at [174, 221] on input "text" at bounding box center [166, 220] width 53 height 24
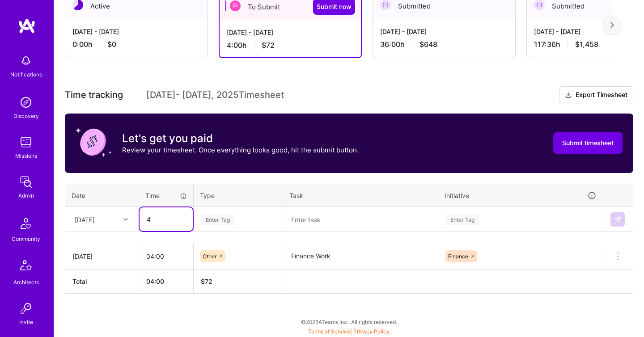
click at [174, 221] on input "4" at bounding box center [166, 220] width 53 height 24
type input "04:00"
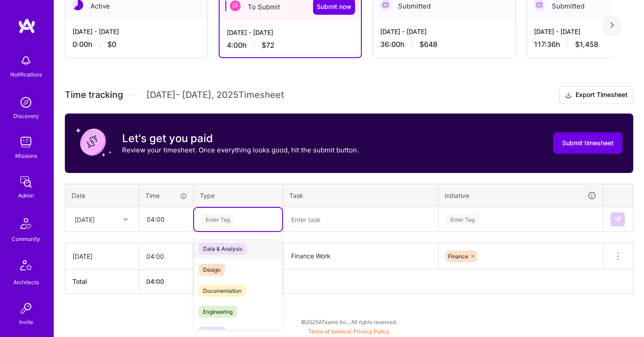
click at [226, 214] on div "Enter Tag" at bounding box center [217, 220] width 33 height 14
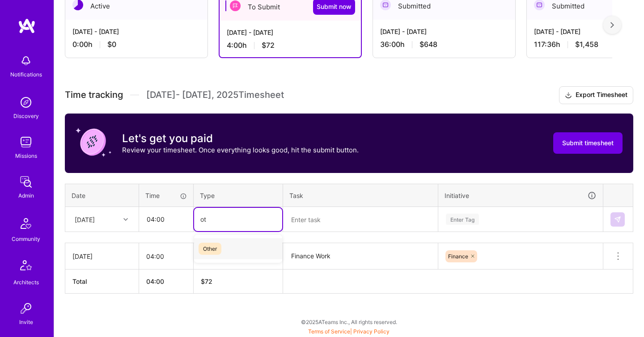
type input "oth"
click at [247, 249] on div "Other" at bounding box center [238, 249] width 88 height 21
click at [333, 216] on textarea at bounding box center [360, 220] width 153 height 24
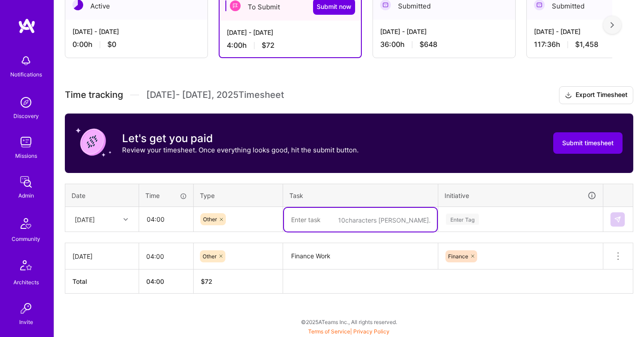
paste textarea "Finance Work"
type textarea "Finance Work"
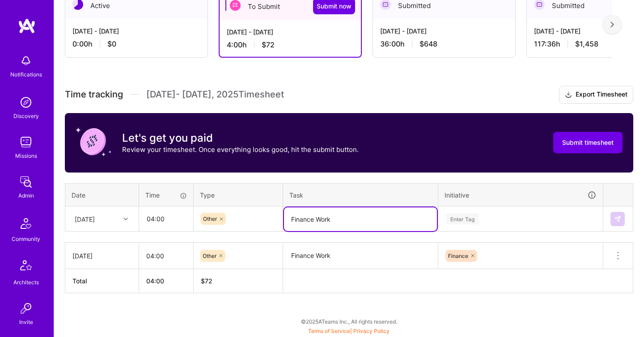
click at [518, 217] on div "Enter Tag" at bounding box center [521, 219] width 164 height 23
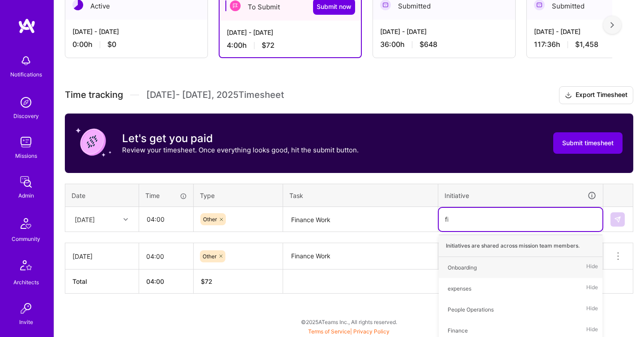
type input "fin"
click at [527, 270] on div "Finance Hide" at bounding box center [521, 267] width 164 height 21
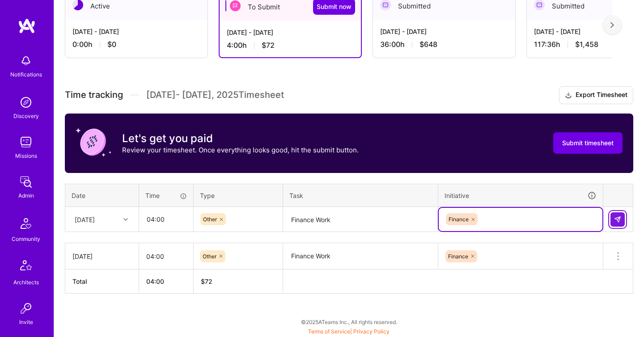
click at [615, 218] on img at bounding box center [617, 219] width 7 height 7
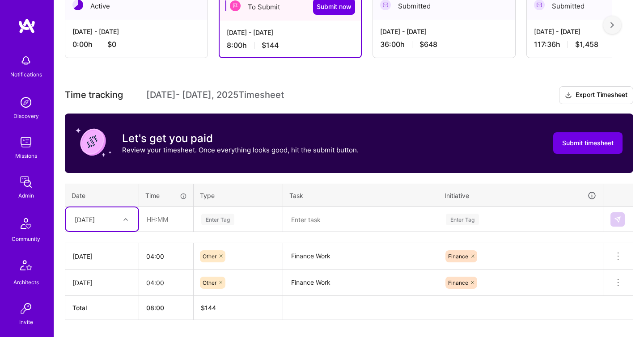
scroll to position [239, 0]
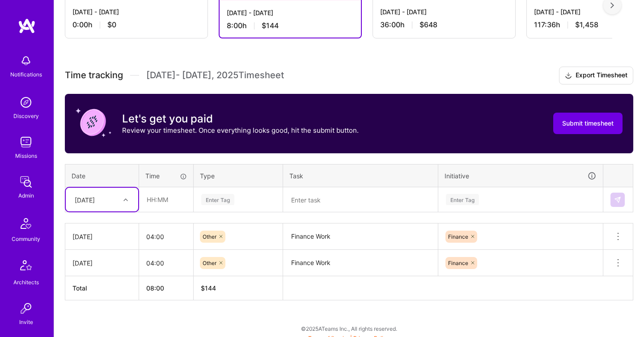
click at [126, 212] on div "option [DATE], selected. Select is focused ,type to refine list, press Down to …" at bounding box center [102, 200] width 72 height 24
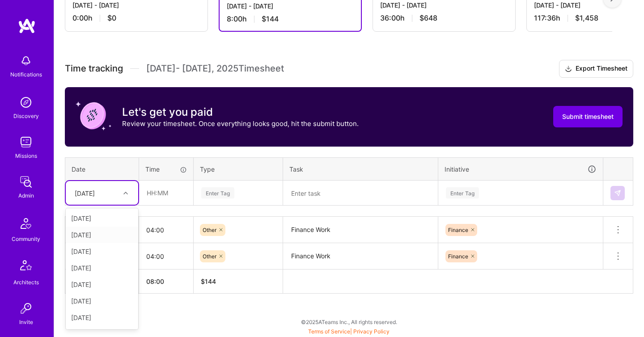
click at [122, 234] on div "[DATE]" at bounding box center [102, 235] width 72 height 17
click at [170, 193] on input "text" at bounding box center [166, 193] width 53 height 24
type input "04:00"
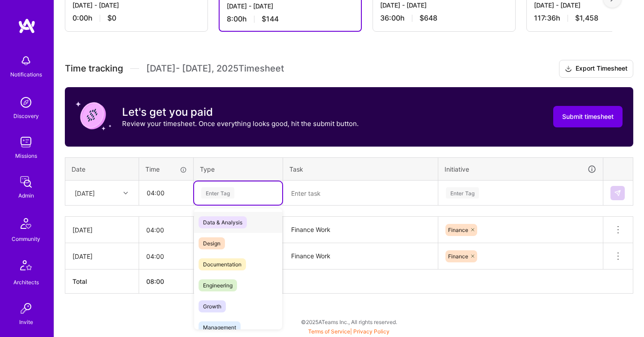
click at [226, 189] on div "Enter Tag" at bounding box center [217, 193] width 33 height 14
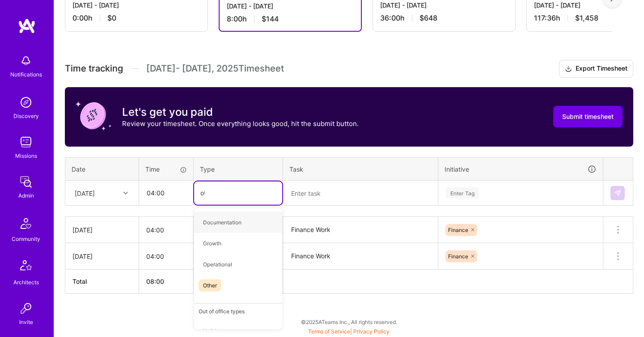
type input "oth"
click at [254, 223] on div "Other" at bounding box center [238, 222] width 88 height 21
click at [308, 192] on textarea at bounding box center [360, 194] width 153 height 24
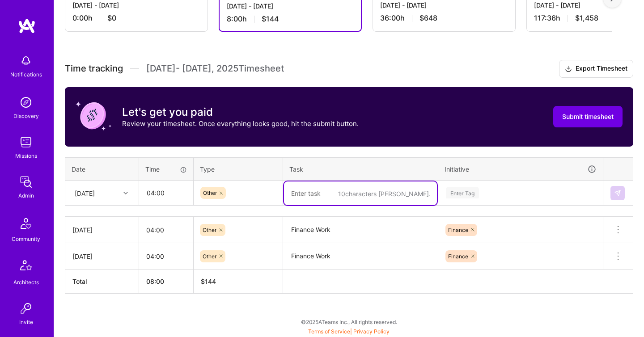
paste textarea "Finance Work"
type textarea "Finance Work"
click at [485, 196] on div "Enter Tag" at bounding box center [521, 193] width 164 height 23
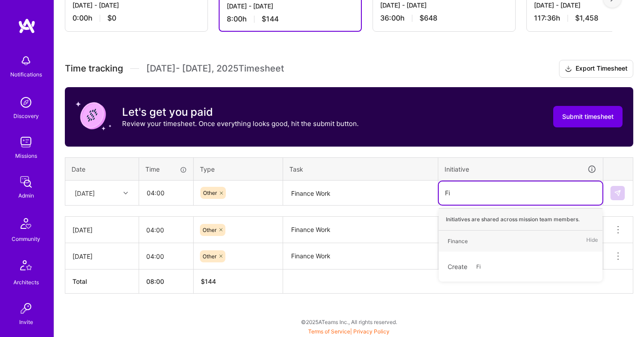
type input "Fin"
click at [494, 240] on div "Finance Hide" at bounding box center [521, 241] width 164 height 21
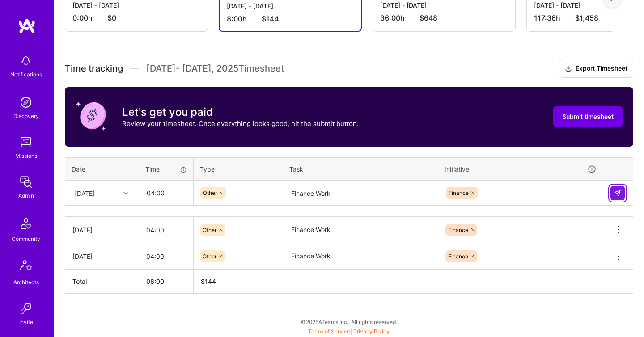
click at [622, 193] on button at bounding box center [618, 193] width 14 height 14
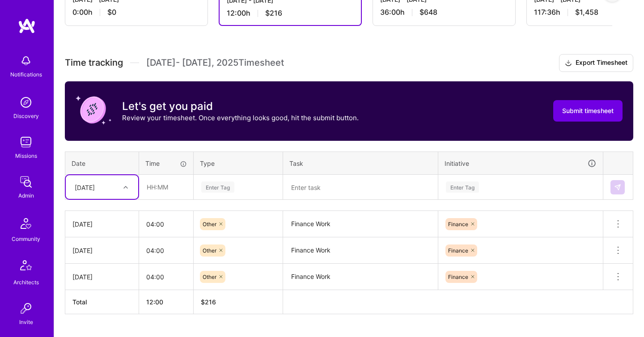
click at [95, 193] on div "[DATE]" at bounding box center [95, 187] width 50 height 15
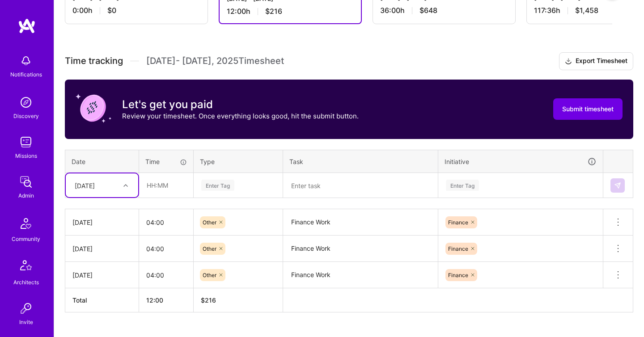
scroll to position [247, 0]
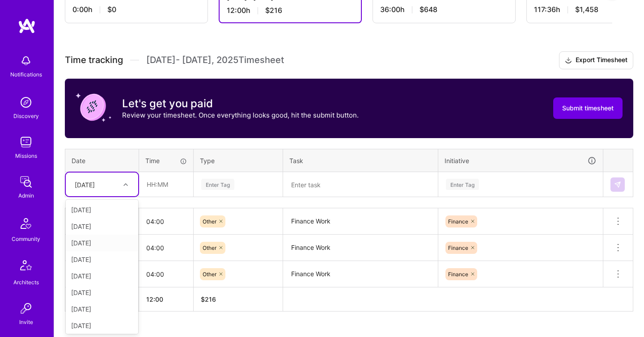
click at [94, 243] on div "[DATE]" at bounding box center [102, 243] width 72 height 17
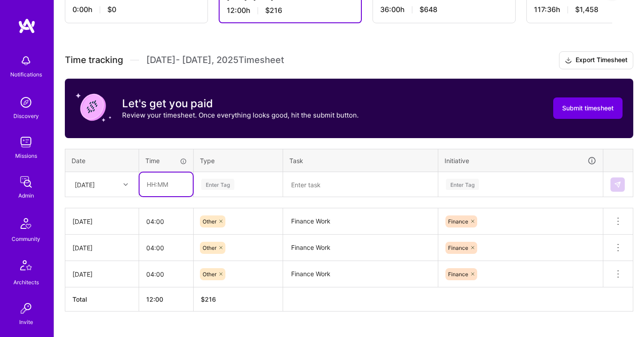
click at [158, 189] on input "text" at bounding box center [166, 185] width 53 height 24
type input "02:00"
click at [216, 187] on div "Enter Tag" at bounding box center [217, 185] width 33 height 14
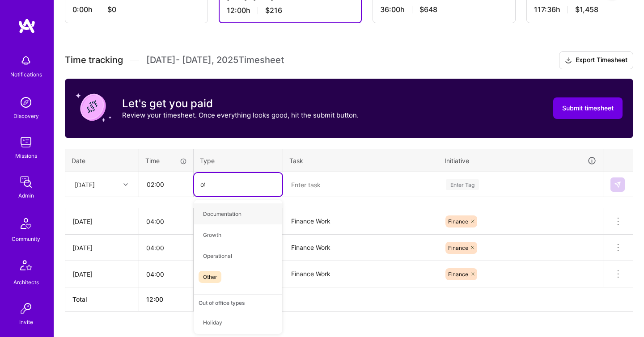
type input "oth"
click at [236, 216] on div "Other" at bounding box center [238, 214] width 88 height 21
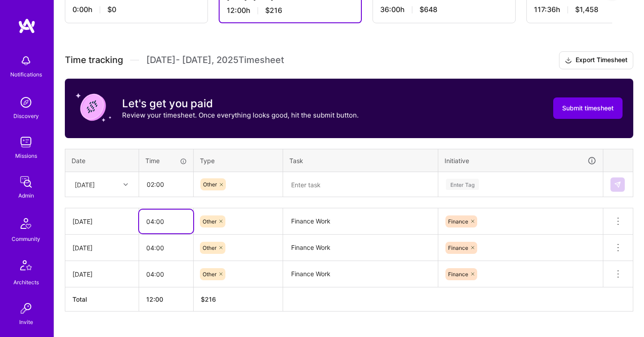
click at [169, 216] on input "04:00" at bounding box center [166, 222] width 54 height 24
click at [153, 222] on input "04:00" at bounding box center [166, 222] width 54 height 24
type input "03:00"
click at [322, 184] on textarea at bounding box center [360, 185] width 153 height 24
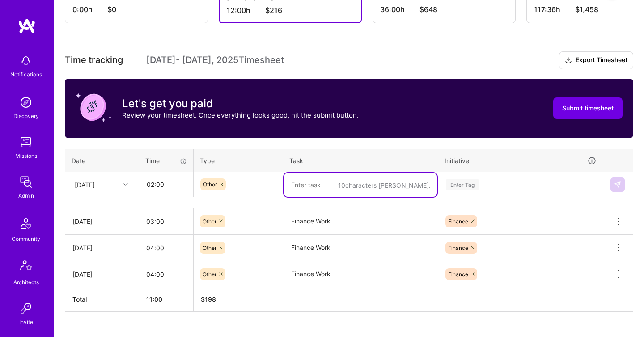
paste textarea "Finance Work"
type textarea "Finance Work"
click at [506, 181] on div "Enter Tag" at bounding box center [521, 184] width 164 height 23
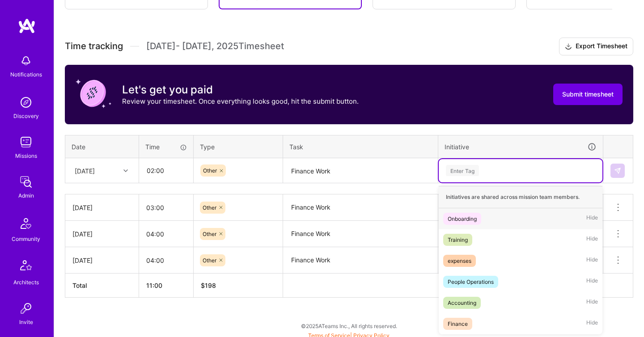
scroll to position [262, 0]
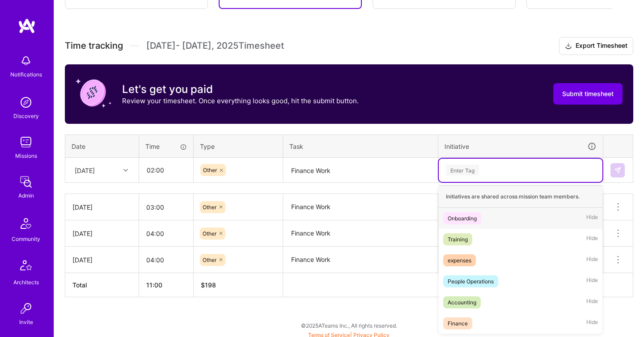
paste input "Finance Work"
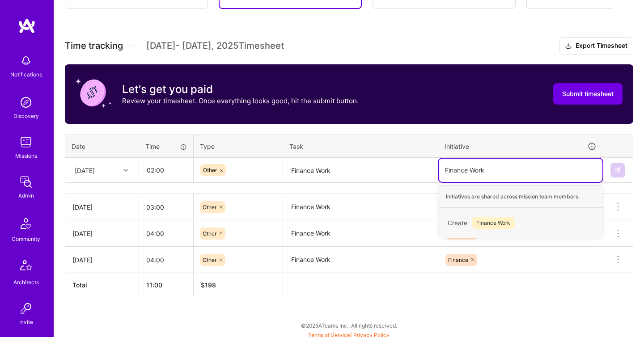
click at [471, 169] on input "Finance Work" at bounding box center [465, 170] width 41 height 9
type input "Finance"
click at [463, 222] on div "Finance" at bounding box center [458, 218] width 20 height 9
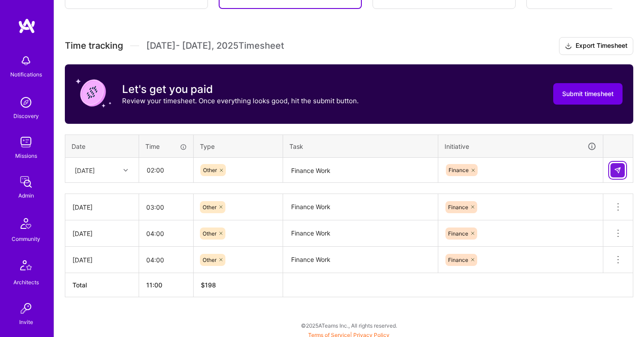
click at [624, 165] on button at bounding box center [618, 170] width 14 height 14
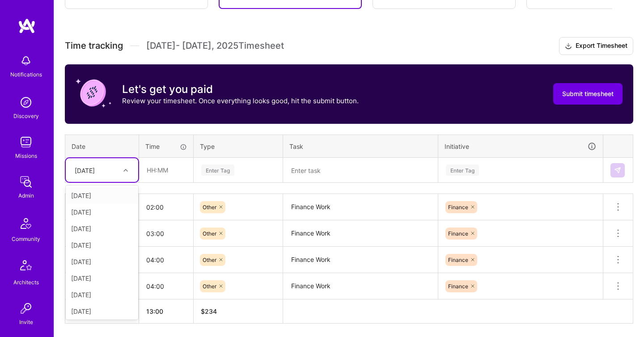
click at [129, 173] on div at bounding box center [127, 171] width 14 height 12
click at [108, 217] on div "[DATE]" at bounding box center [102, 216] width 72 height 17
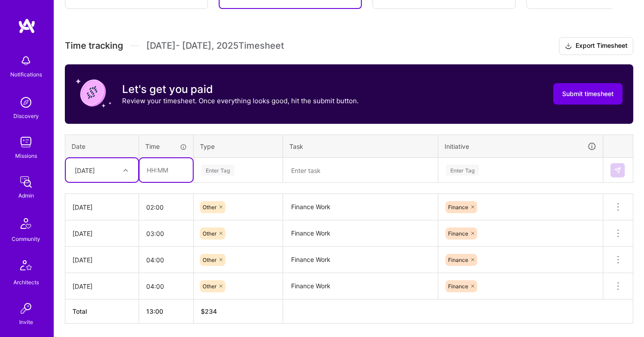
click at [160, 175] on input "text" at bounding box center [166, 170] width 53 height 24
type input "04:00"
click at [226, 175] on div "Enter Tag" at bounding box center [217, 170] width 33 height 14
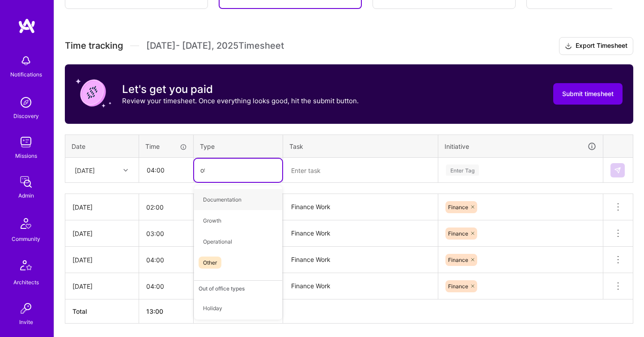
type input "oth"
click at [233, 196] on div "Other" at bounding box center [238, 199] width 88 height 21
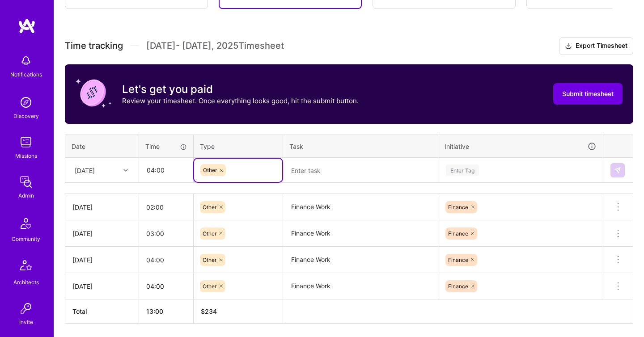
click at [321, 173] on textarea at bounding box center [360, 171] width 153 height 24
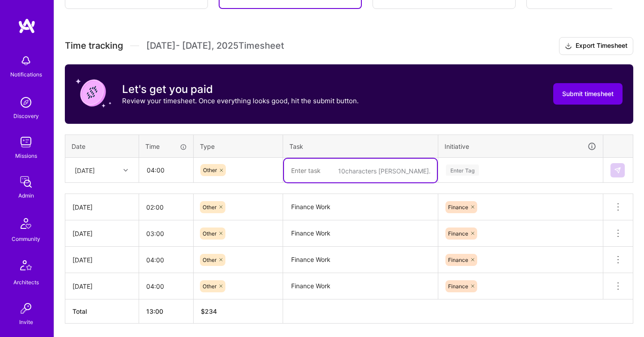
paste textarea "Finance Work"
type textarea "Finance Work"
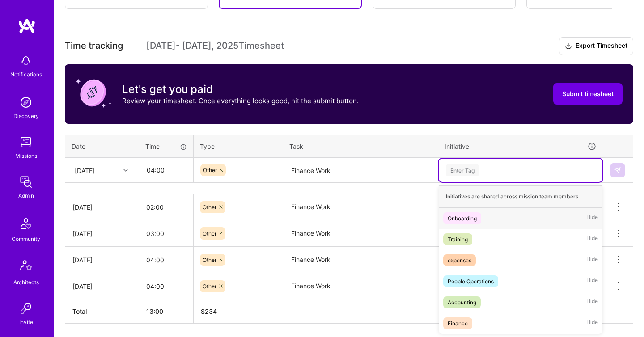
click at [474, 181] on div "Enter Tag" at bounding box center [521, 170] width 164 height 23
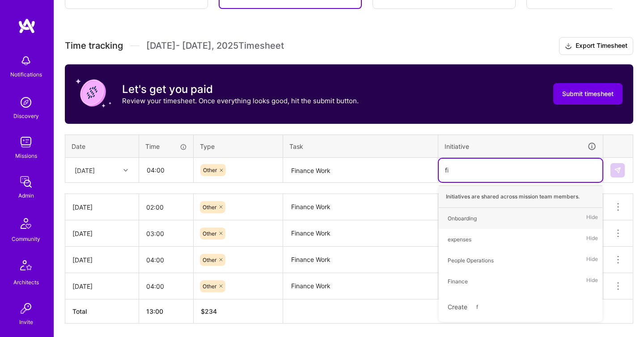
type input "fin"
click at [487, 223] on div "Finance Hide" at bounding box center [521, 218] width 164 height 21
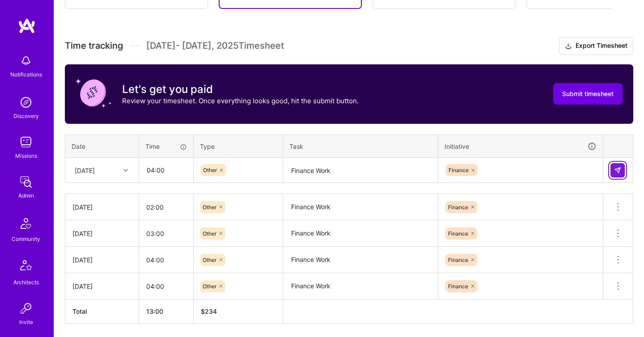
click at [622, 170] on button at bounding box center [618, 170] width 14 height 14
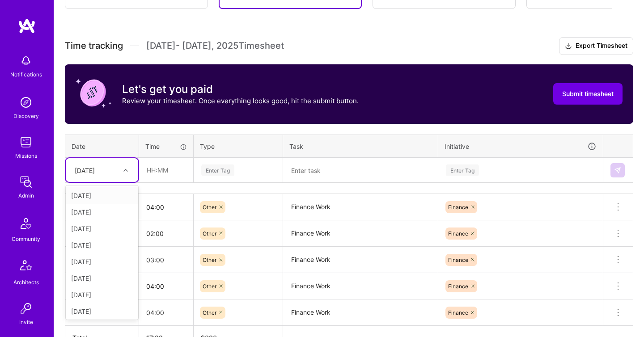
click at [95, 168] on div "[DATE]" at bounding box center [85, 170] width 20 height 9
click at [108, 239] on div "[DATE]" at bounding box center [102, 243] width 72 height 17
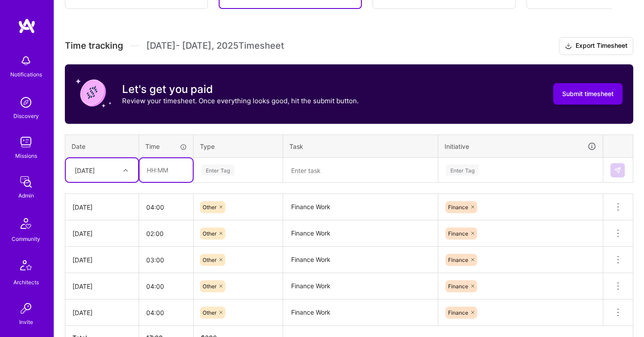
click at [158, 175] on input "text" at bounding box center [166, 170] width 53 height 24
type input "04:00"
click at [207, 174] on div "Enter Tag" at bounding box center [217, 170] width 33 height 14
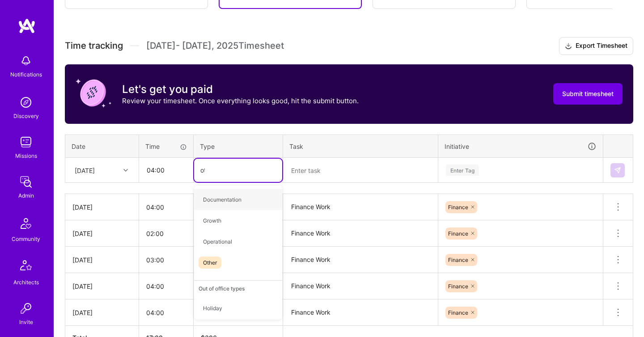
type input "oth"
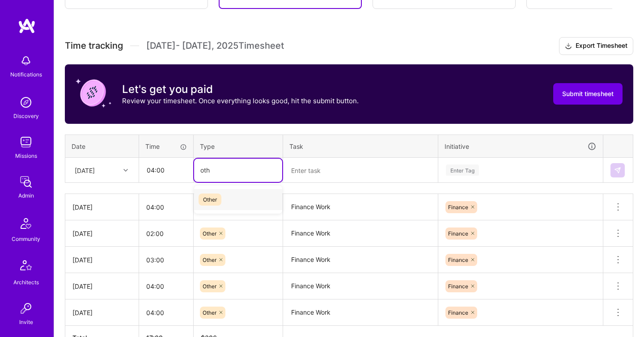
click at [226, 205] on div "Other" at bounding box center [238, 199] width 88 height 21
click at [313, 173] on textarea at bounding box center [360, 171] width 153 height 24
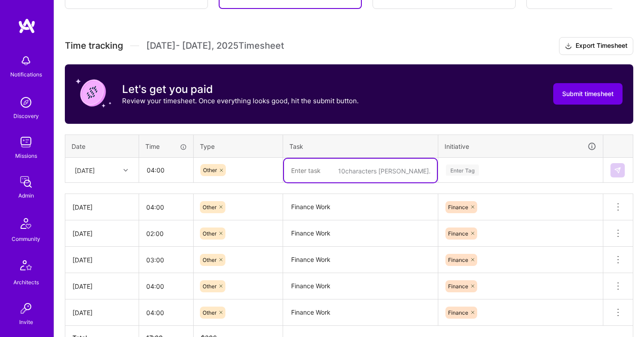
paste textarea "Finance Work"
type textarea "Finance Work"
click at [463, 166] on div "Enter Tag" at bounding box center [462, 170] width 33 height 14
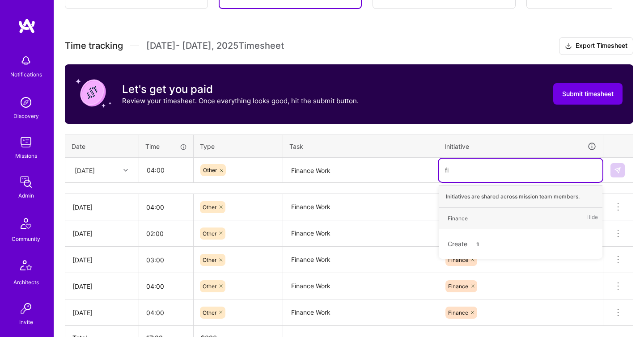
type input "fin"
click at [483, 221] on div "Finance Hide" at bounding box center [521, 218] width 164 height 21
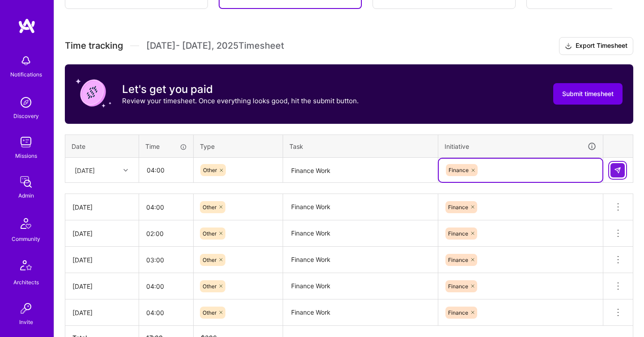
click at [615, 173] on img at bounding box center [617, 170] width 7 height 7
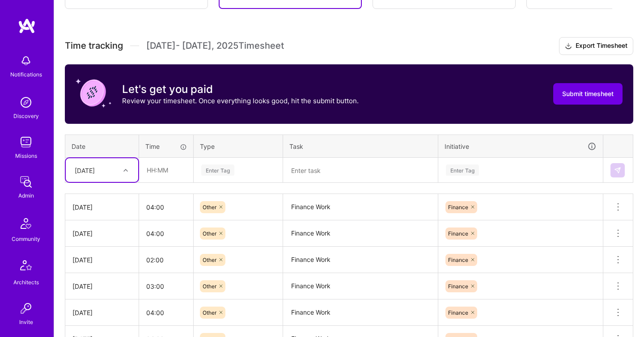
click at [121, 171] on div at bounding box center [127, 171] width 14 height 12
click at [103, 240] on div "[DATE]" at bounding box center [102, 244] width 72 height 17
click at [170, 171] on input "text" at bounding box center [166, 170] width 53 height 24
paste input "text"
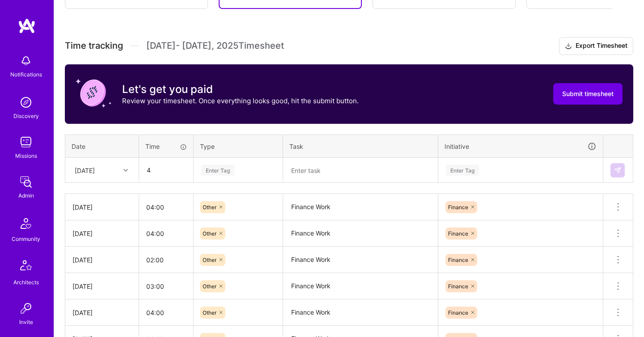
type input "04:00"
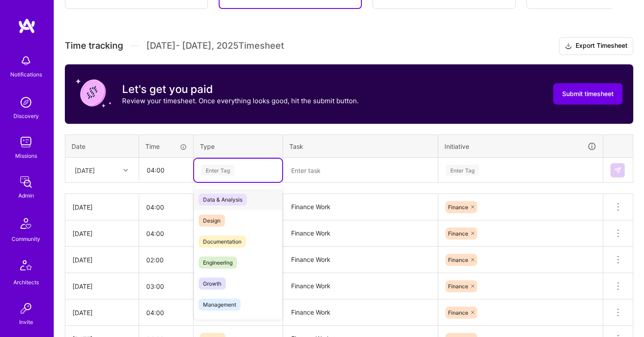
click at [223, 172] on div "Enter Tag" at bounding box center [217, 170] width 33 height 14
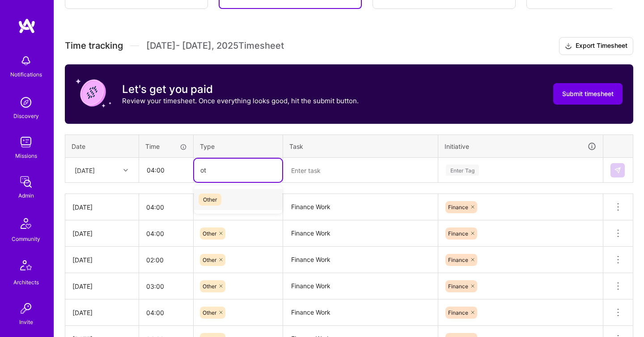
type input "oth"
click at [243, 200] on div "Other" at bounding box center [238, 199] width 88 height 21
click at [333, 171] on textarea at bounding box center [360, 171] width 153 height 24
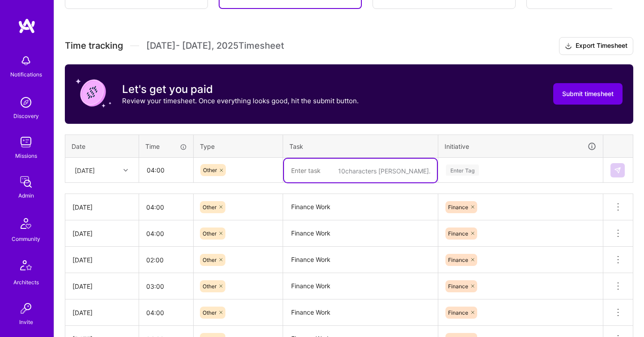
paste textarea "Finance Work"
type textarea "Finance Work"
click at [514, 170] on div "Enter Tag" at bounding box center [520, 170] width 151 height 11
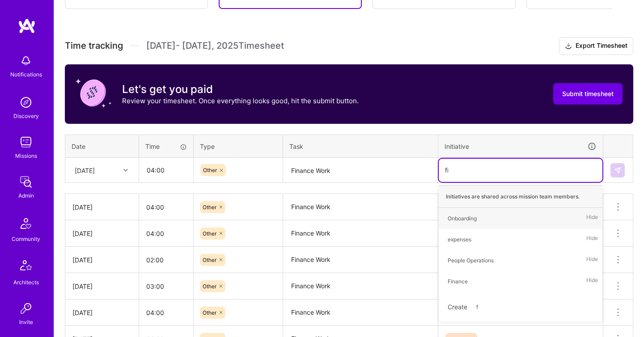
type input "fin"
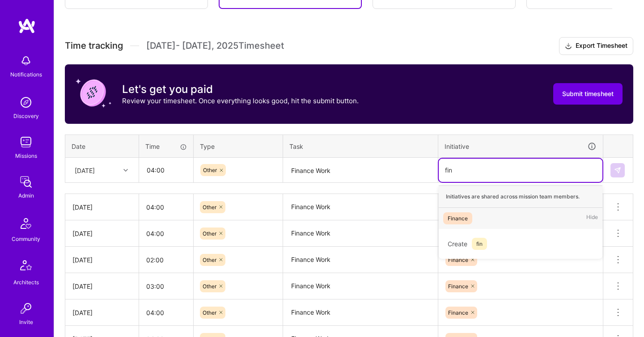
click at [518, 213] on div "Finance Hide" at bounding box center [521, 218] width 164 height 21
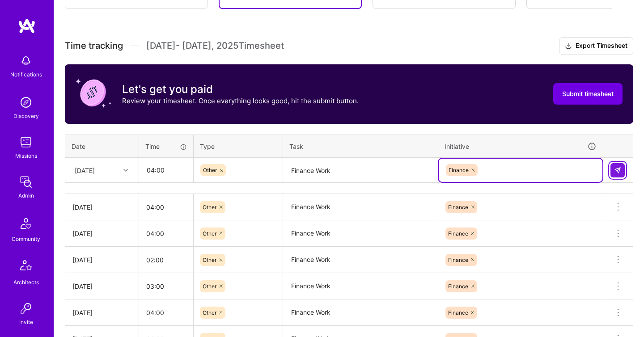
click at [614, 171] on img at bounding box center [617, 170] width 7 height 7
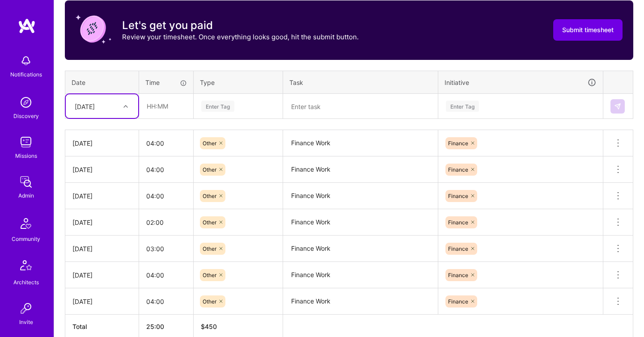
scroll to position [324, 0]
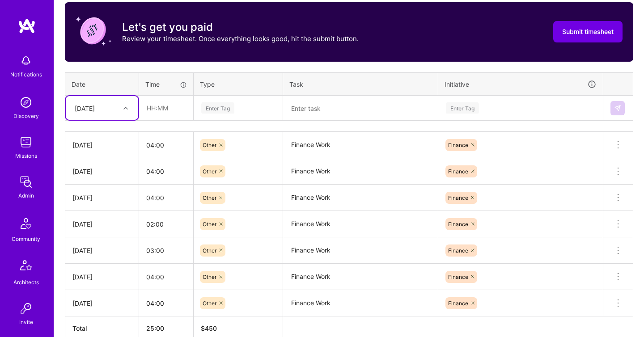
click at [119, 113] on div "[DATE]" at bounding box center [95, 108] width 50 height 15
click at [104, 193] on div "[DATE]" at bounding box center [102, 194] width 72 height 17
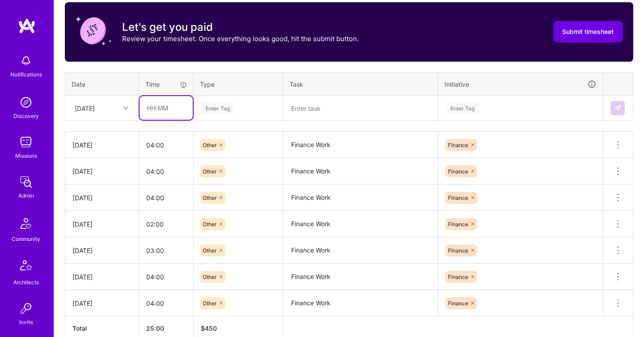
click at [172, 100] on input "text" at bounding box center [166, 108] width 53 height 24
type input "02:00"
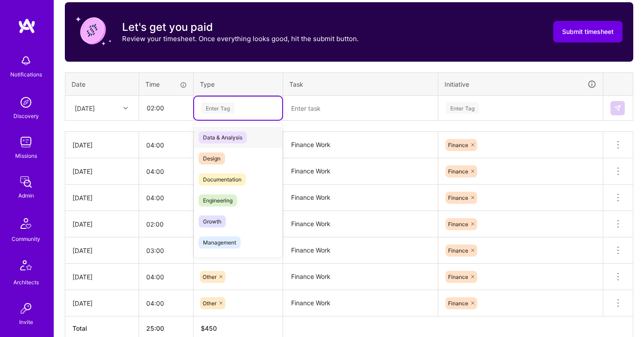
click at [240, 113] on div "Enter Tag" at bounding box center [238, 107] width 76 height 11
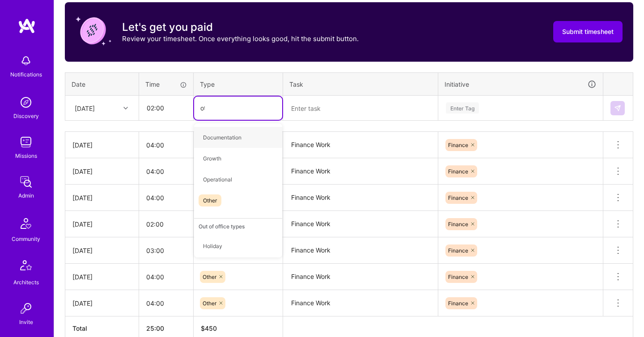
type input "oth"
click at [256, 145] on div "Other" at bounding box center [238, 137] width 88 height 21
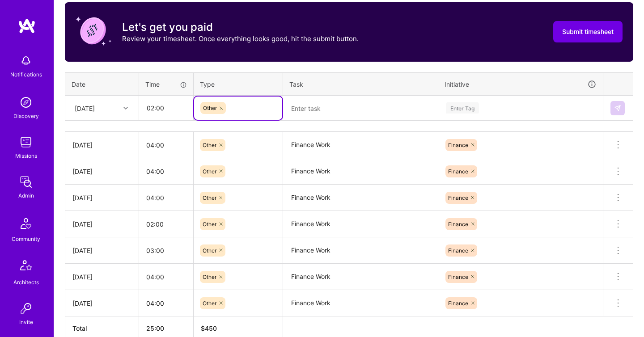
click at [322, 109] on textarea at bounding box center [360, 109] width 153 height 24
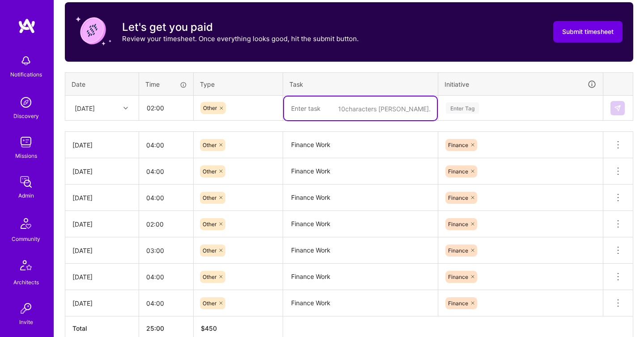
paste textarea "Finance Work"
type textarea "Finance Work"
click at [468, 111] on div "Enter Tag" at bounding box center [462, 108] width 33 height 14
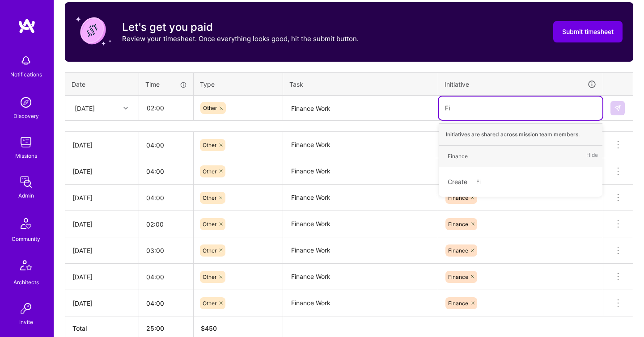
type input "Fin"
click at [497, 160] on div "Finance Hide" at bounding box center [521, 156] width 164 height 21
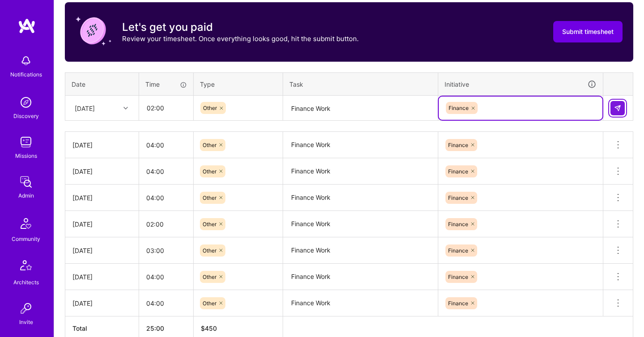
click at [620, 107] on img at bounding box center [617, 108] width 7 height 7
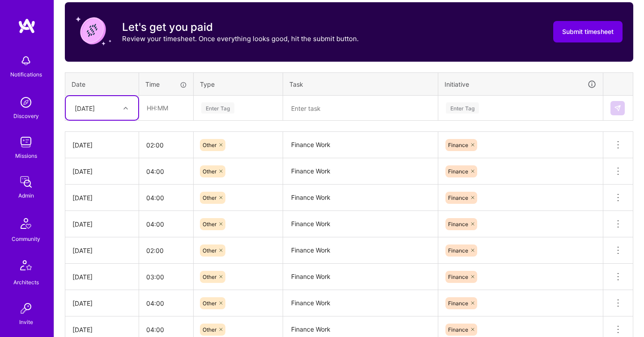
click at [120, 101] on div at bounding box center [127, 108] width 14 height 15
click at [153, 129] on div "Time tracking [DATE] - [DATE] Timesheet Export Timesheet Let's get you paid Rev…" at bounding box center [349, 171] width 569 height 392
click at [115, 104] on div "[DATE]" at bounding box center [95, 108] width 50 height 15
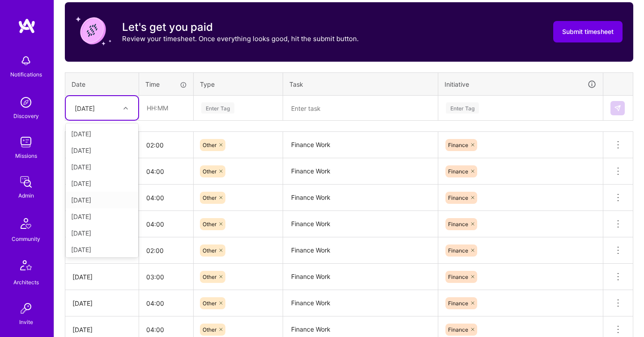
click at [98, 202] on div "[DATE]" at bounding box center [102, 200] width 72 height 17
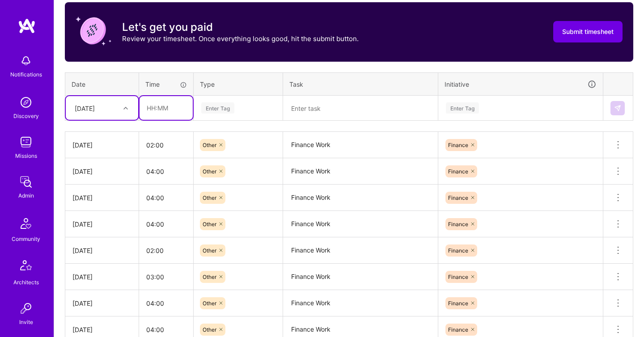
click at [157, 115] on input "text" at bounding box center [166, 108] width 53 height 24
click at [158, 115] on input "3" at bounding box center [166, 108] width 53 height 24
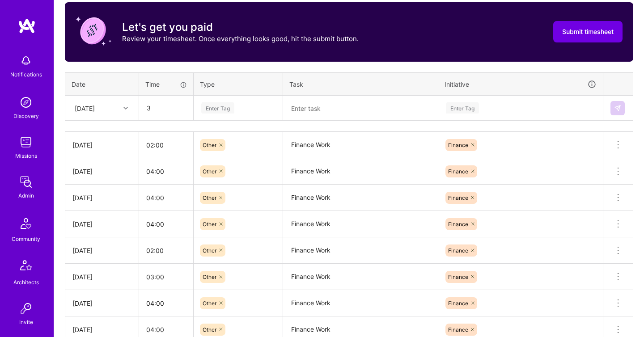
type input "03:00"
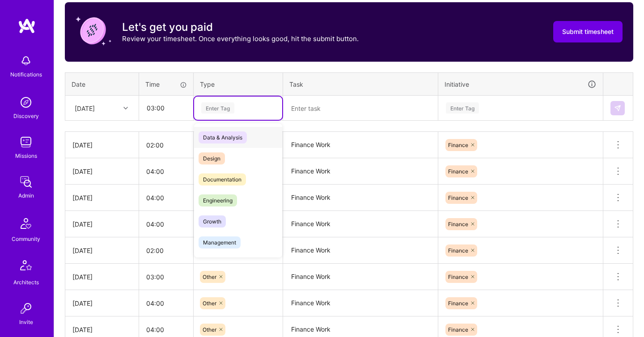
click at [215, 110] on div "Enter Tag" at bounding box center [217, 108] width 33 height 14
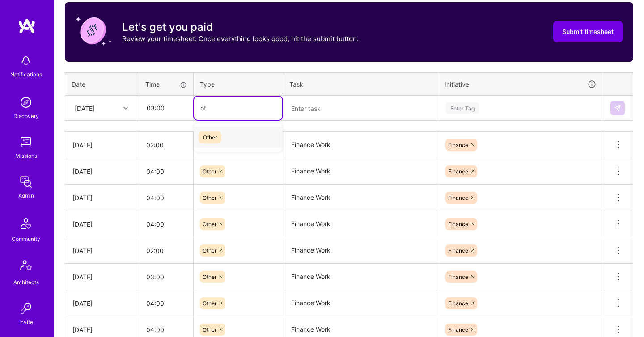
type input "oth"
click at [244, 149] on div "Other" at bounding box center [238, 138] width 88 height 28
click at [243, 139] on div "Other" at bounding box center [238, 137] width 88 height 21
click at [306, 119] on textarea at bounding box center [360, 109] width 153 height 24
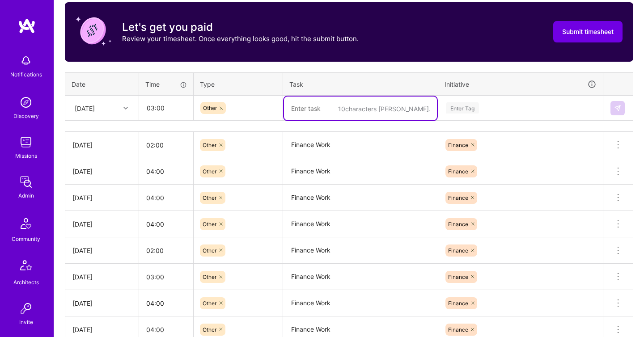
paste textarea "Finance Work"
type textarea "Finance Work"
click at [489, 110] on div "Enter Tag" at bounding box center [520, 107] width 151 height 11
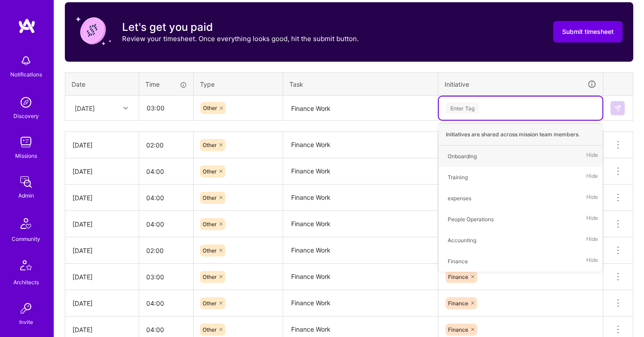
type input "F"
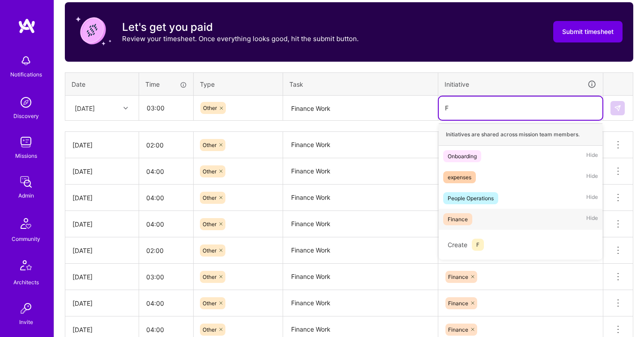
click at [478, 222] on div "Finance Hide" at bounding box center [521, 219] width 164 height 21
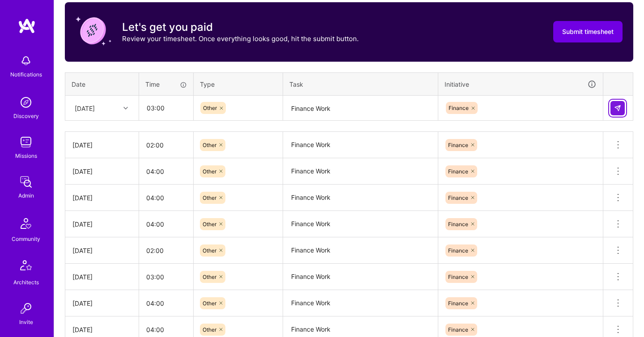
click at [619, 108] on img at bounding box center [617, 108] width 7 height 7
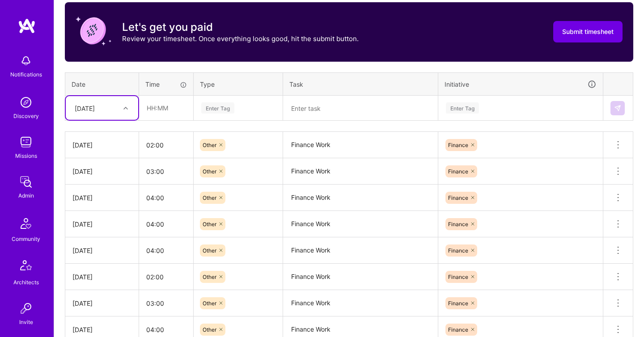
click at [114, 101] on div "[DATE]" at bounding box center [95, 108] width 50 height 15
click at [94, 229] on div "[DATE]" at bounding box center [102, 231] width 72 height 17
click at [167, 110] on input "text" at bounding box center [166, 108] width 53 height 24
type input "03:00"
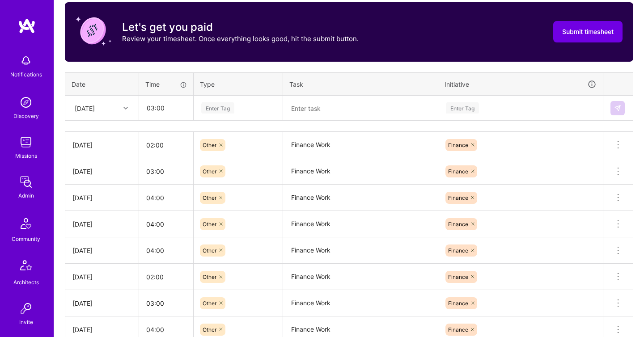
click at [209, 108] on div "Enter Tag" at bounding box center [217, 108] width 33 height 14
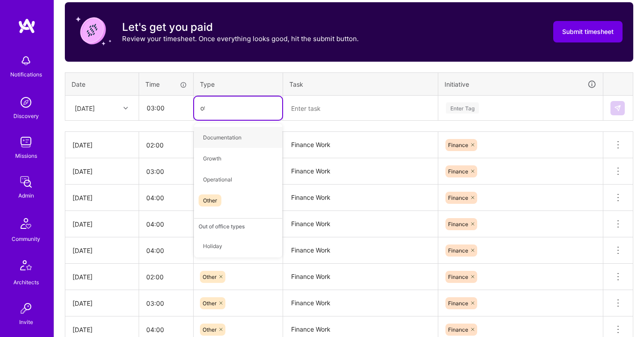
type input "oth"
click at [249, 148] on div "Other" at bounding box center [238, 138] width 88 height 28
click at [240, 134] on div "Other" at bounding box center [238, 137] width 88 height 21
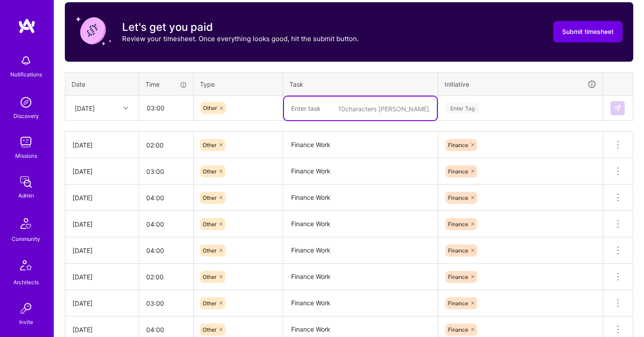
click at [317, 105] on textarea at bounding box center [360, 109] width 153 height 24
paste textarea "Finance Work"
type textarea "Finance Work"
click at [454, 115] on div "Enter Tag" at bounding box center [521, 108] width 164 height 23
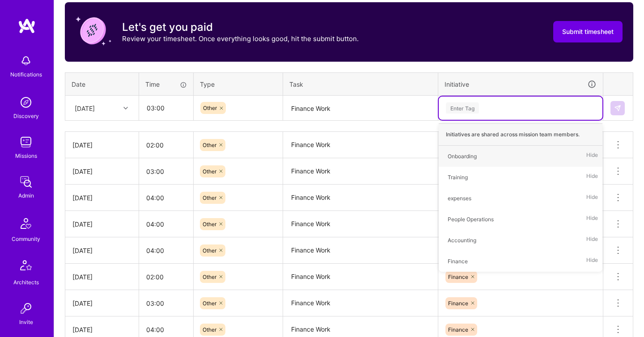
type input "F"
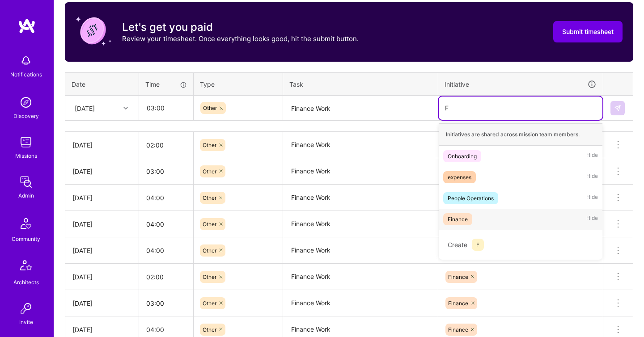
click at [473, 213] on div "Finance Hide" at bounding box center [521, 219] width 164 height 21
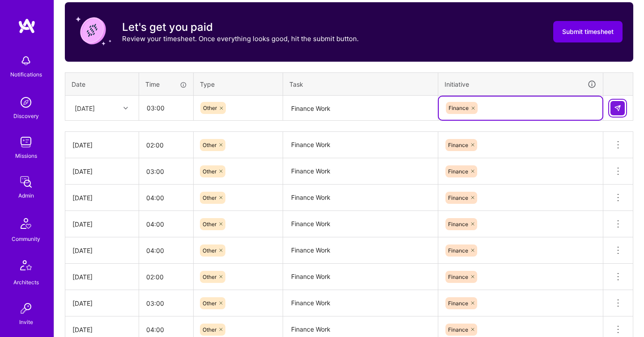
click at [621, 111] on img at bounding box center [617, 108] width 7 height 7
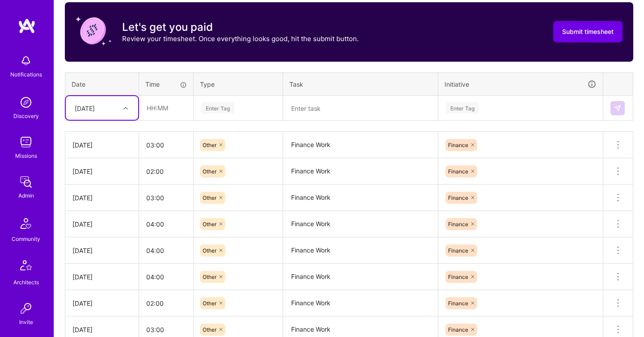
click at [112, 113] on div "[DATE]" at bounding box center [95, 108] width 50 height 15
click at [103, 242] on div "[DATE]" at bounding box center [102, 247] width 72 height 17
click at [167, 107] on input "text" at bounding box center [166, 108] width 53 height 24
type input "04:00"
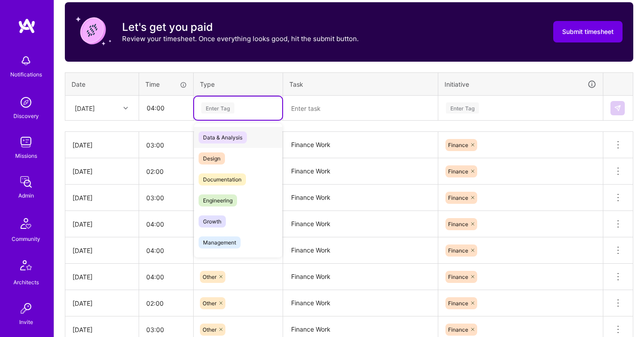
click at [227, 104] on div "Enter Tag" at bounding box center [217, 108] width 33 height 14
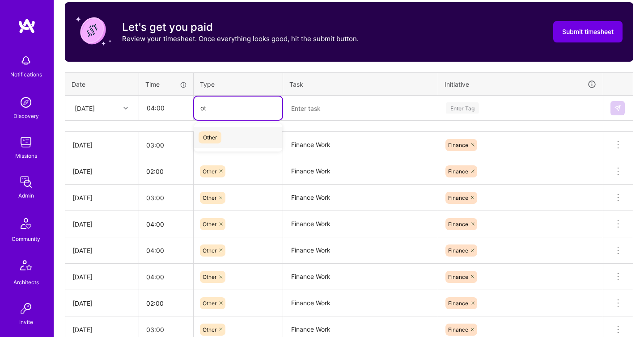
type input "oth"
click at [257, 149] on div "Other" at bounding box center [238, 138] width 88 height 28
click at [257, 140] on div "Other" at bounding box center [238, 137] width 88 height 21
click at [317, 102] on textarea at bounding box center [360, 109] width 153 height 24
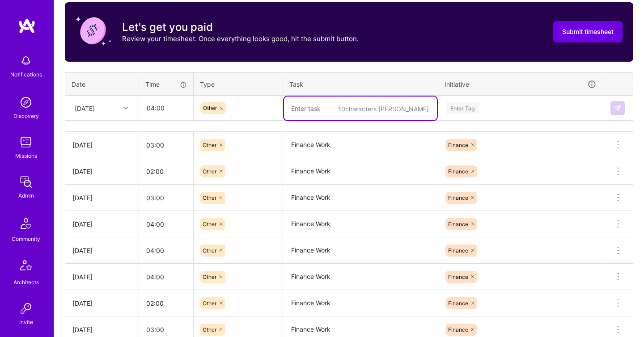
paste textarea "Finance Work"
type textarea "Finance Work"
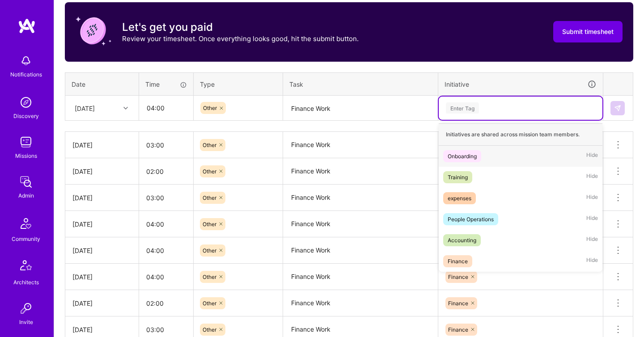
click at [439, 105] on div "Enter Tag" at bounding box center [521, 108] width 164 height 23
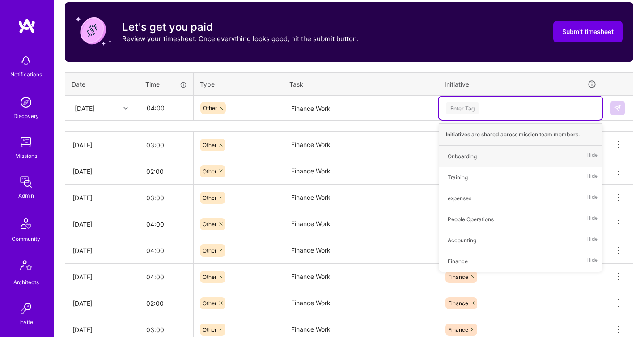
type input "f"
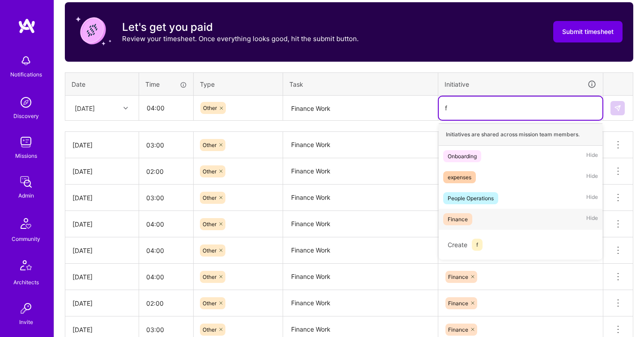
click at [478, 213] on div "Finance Hide" at bounding box center [521, 219] width 164 height 21
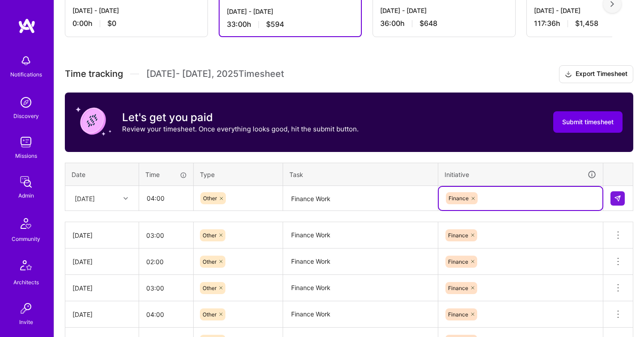
scroll to position [234, 0]
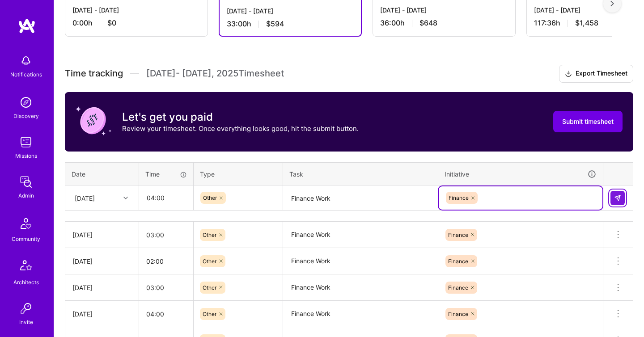
click at [622, 199] on button at bounding box center [618, 198] width 14 height 14
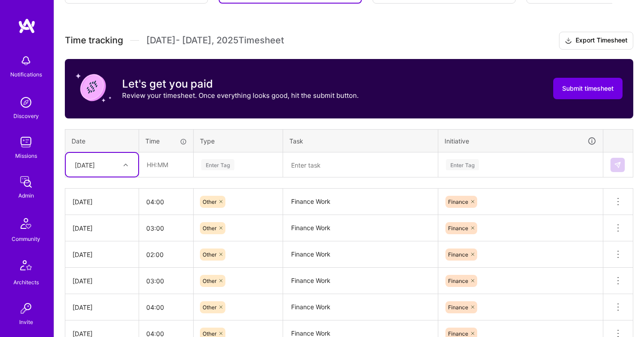
scroll to position [266, 0]
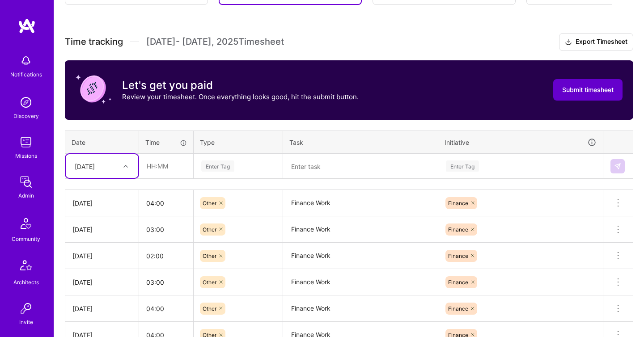
click at [600, 91] on span "Submit timesheet" at bounding box center [588, 89] width 51 height 9
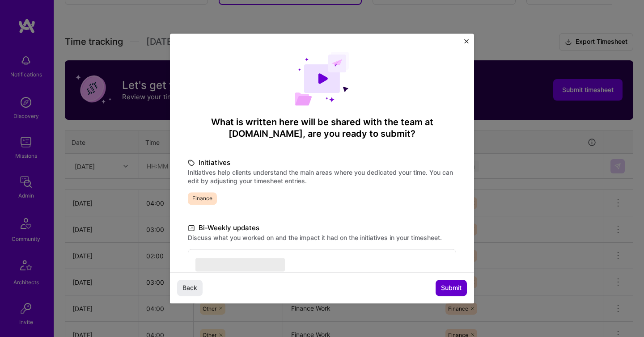
click at [442, 290] on span "Submit" at bounding box center [451, 288] width 21 height 9
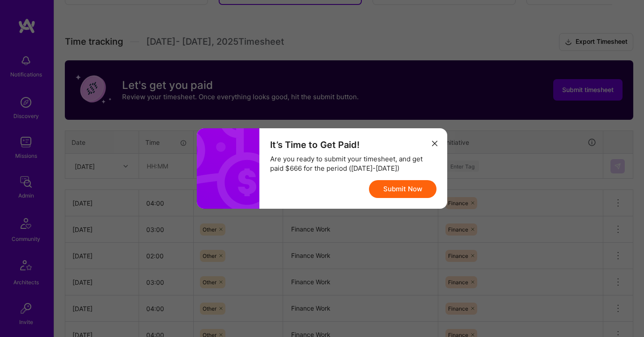
click at [399, 195] on button "Submit Now" at bounding box center [403, 189] width 68 height 18
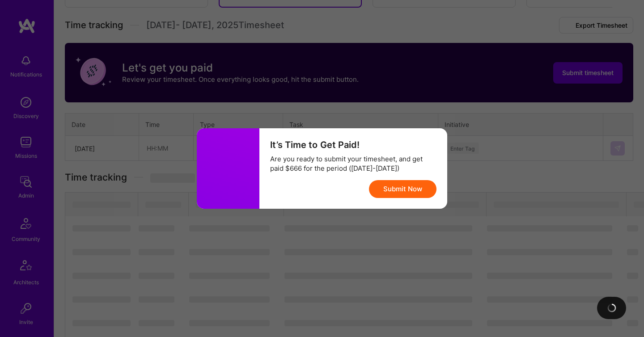
scroll to position [116, 0]
